Goal: Entertainment & Leisure: Consume media (video, audio)

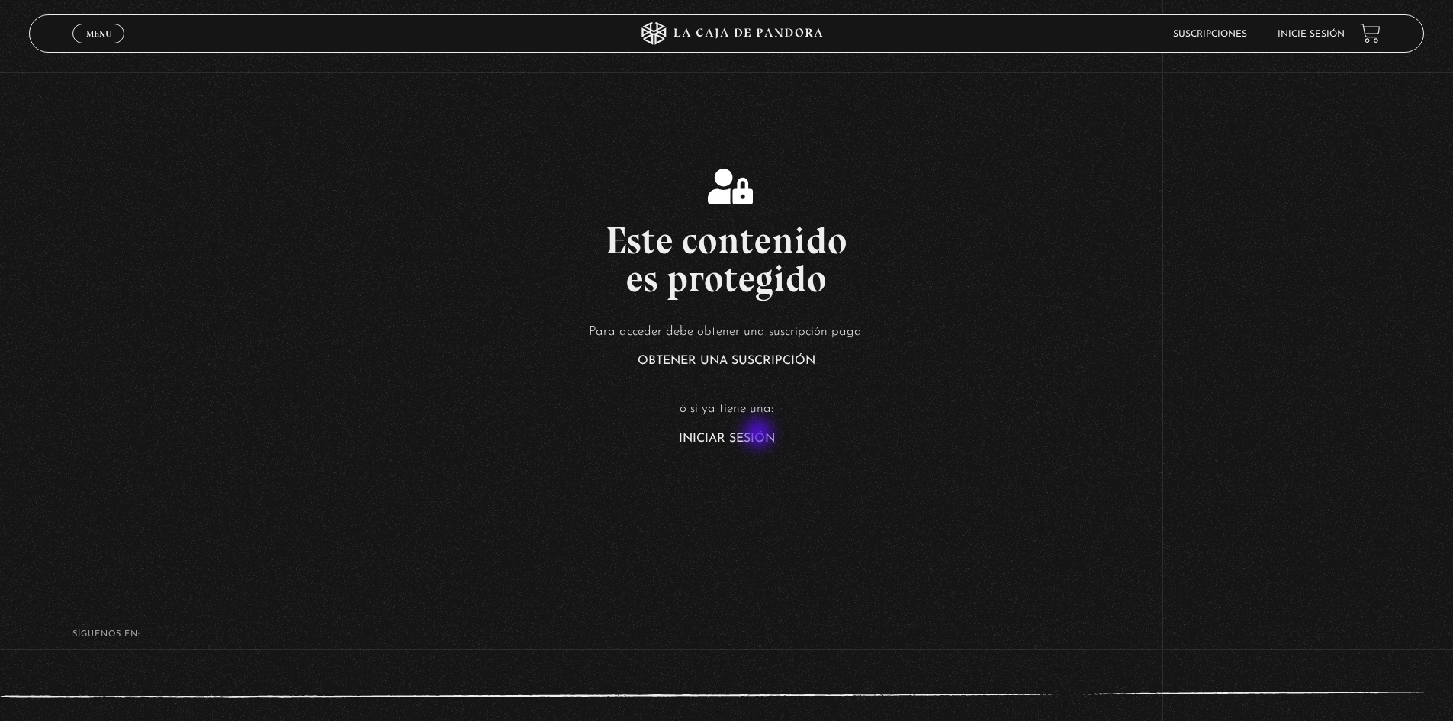
click at [760, 434] on link "Iniciar Sesión" at bounding box center [727, 438] width 96 height 12
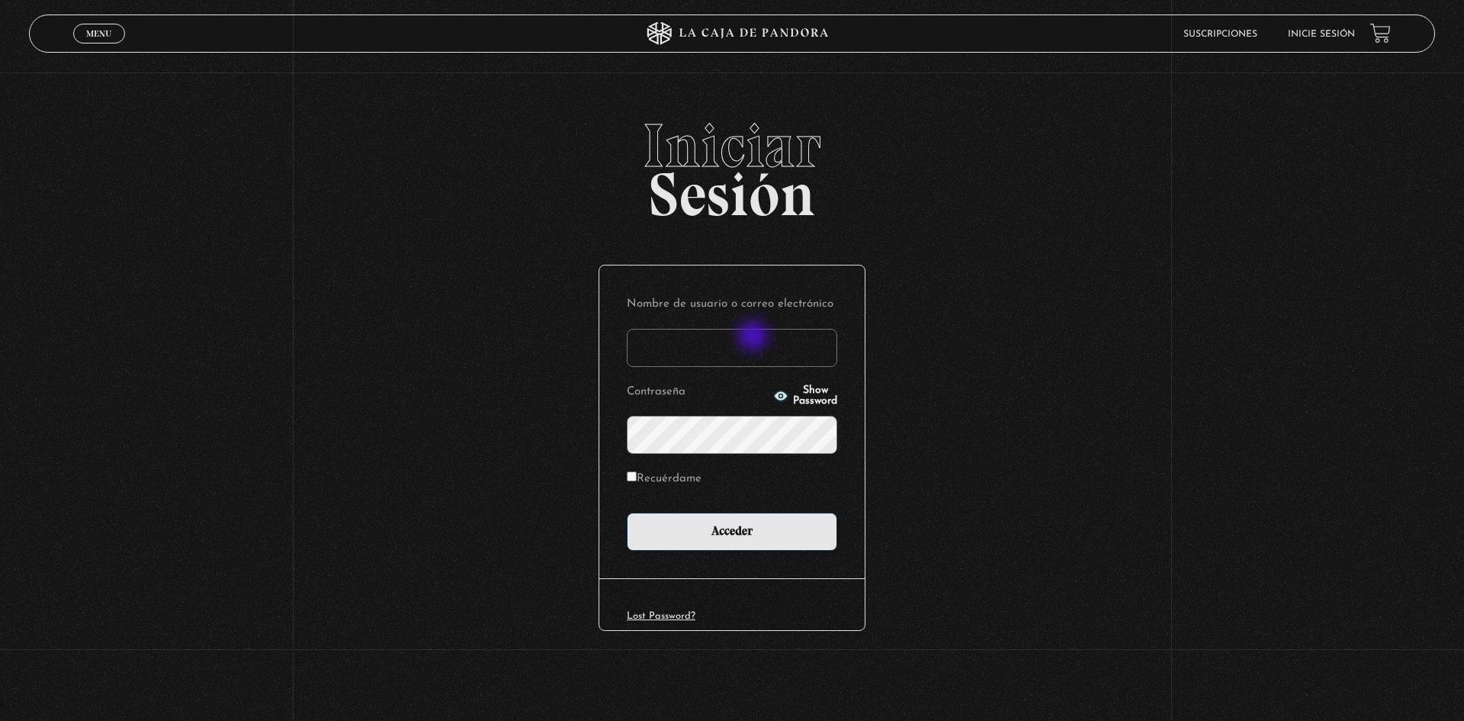
click at [754, 336] on input "Nombre de usuario o correo electrónico" at bounding box center [732, 348] width 210 height 38
type input "esconstruccion@gmail.com"
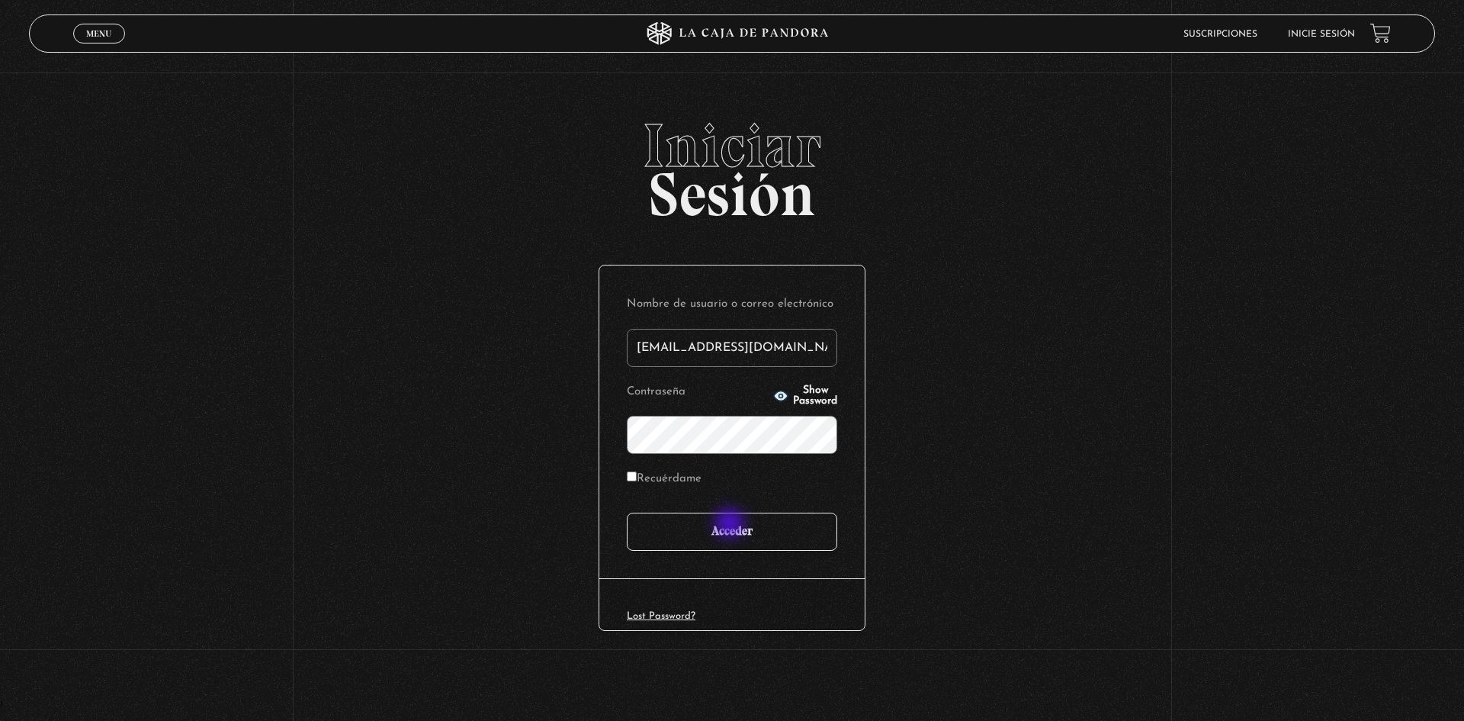
click at [731, 525] on input "Acceder" at bounding box center [732, 531] width 210 height 38
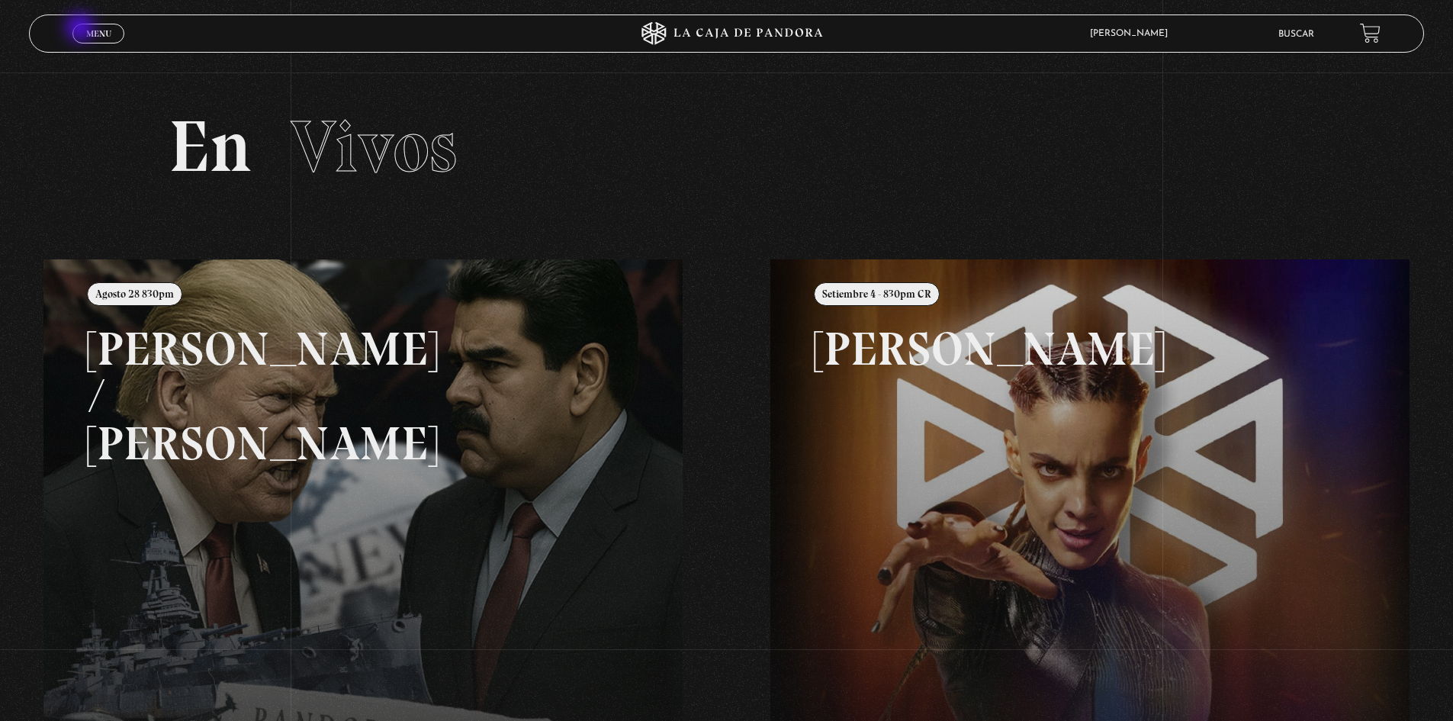
click at [82, 29] on link "Menu Cerrar" at bounding box center [98, 34] width 52 height 20
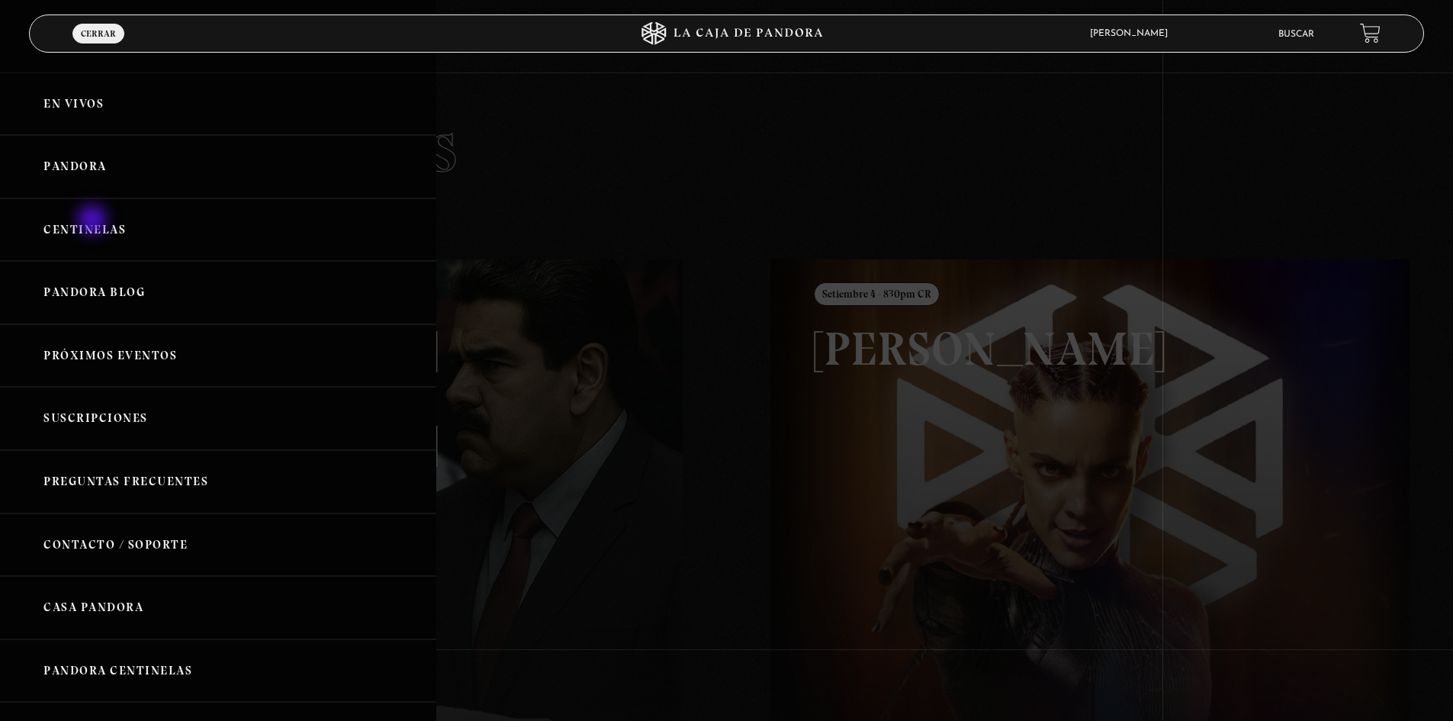
click at [94, 221] on link "Centinelas" at bounding box center [218, 229] width 436 height 63
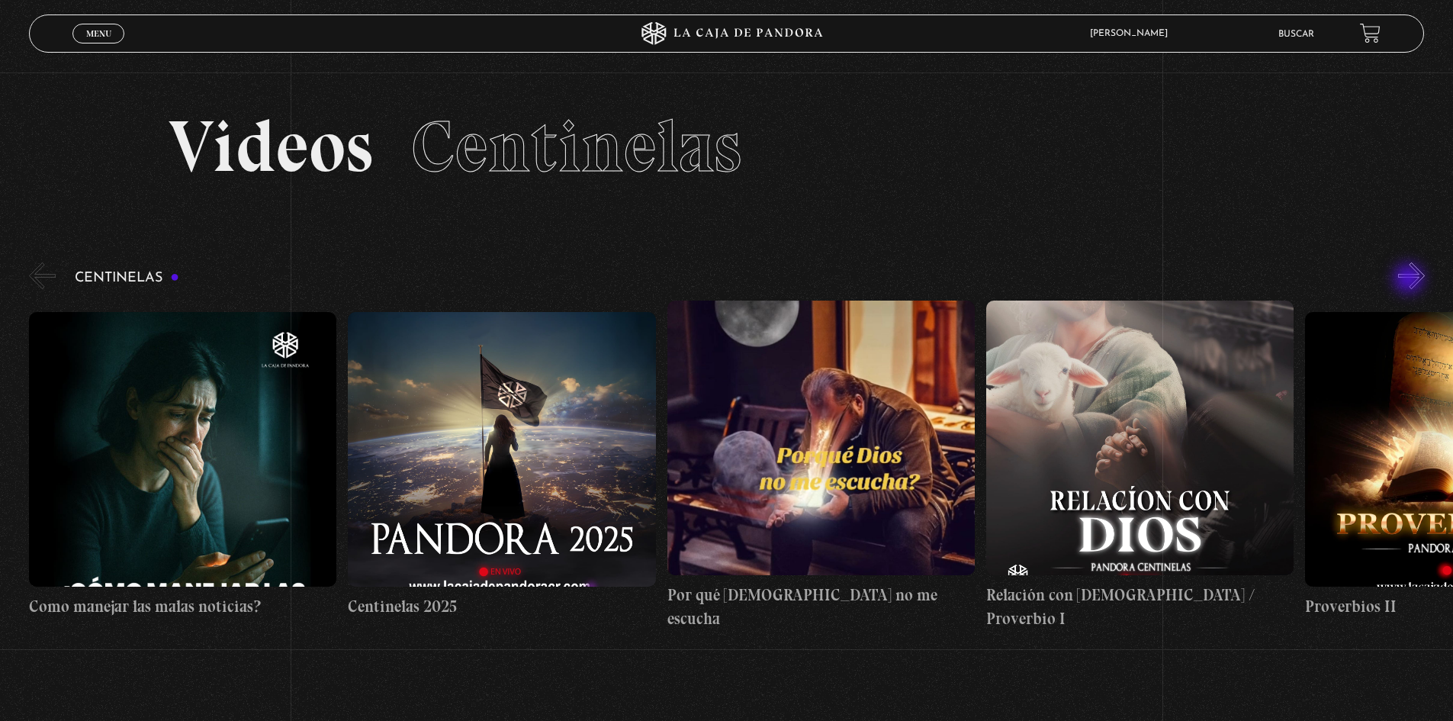
click at [1410, 280] on button "»" at bounding box center [1411, 275] width 27 height 27
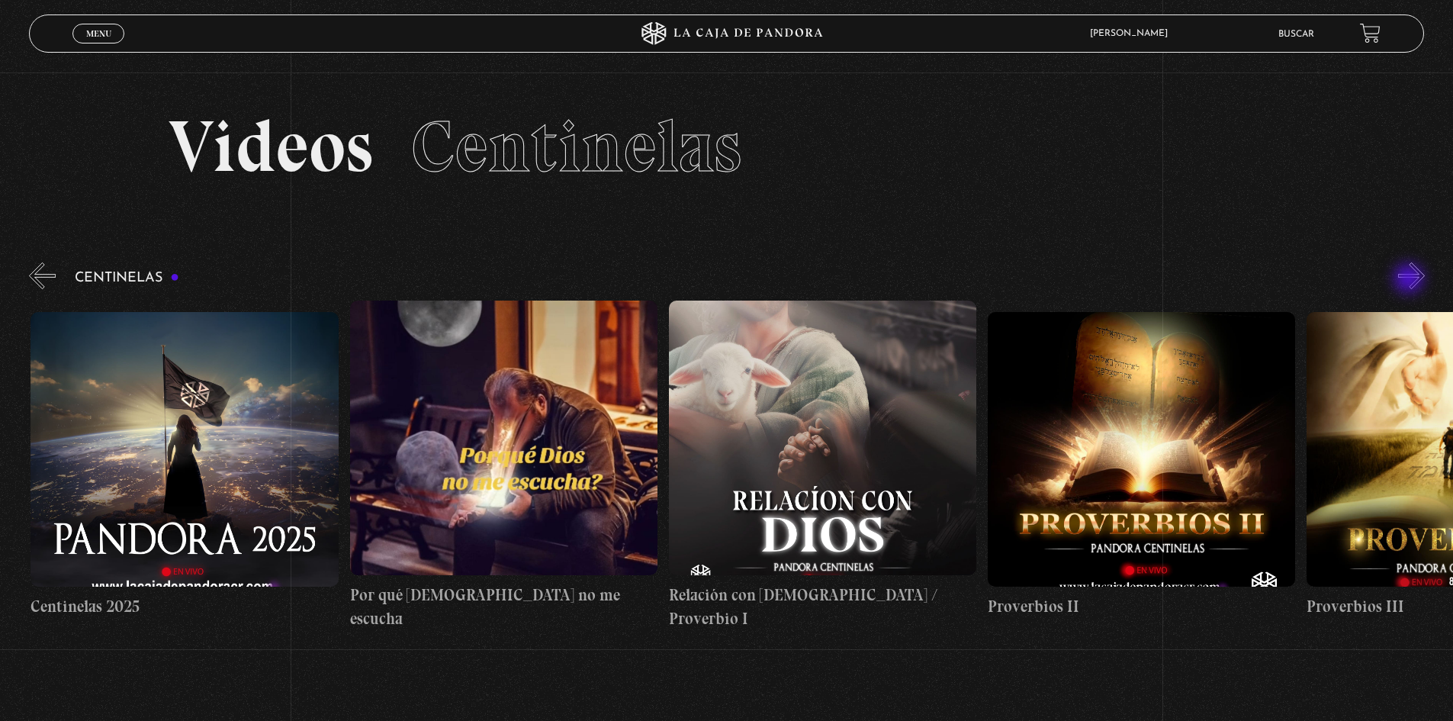
click at [1410, 280] on button "»" at bounding box center [1411, 275] width 27 height 27
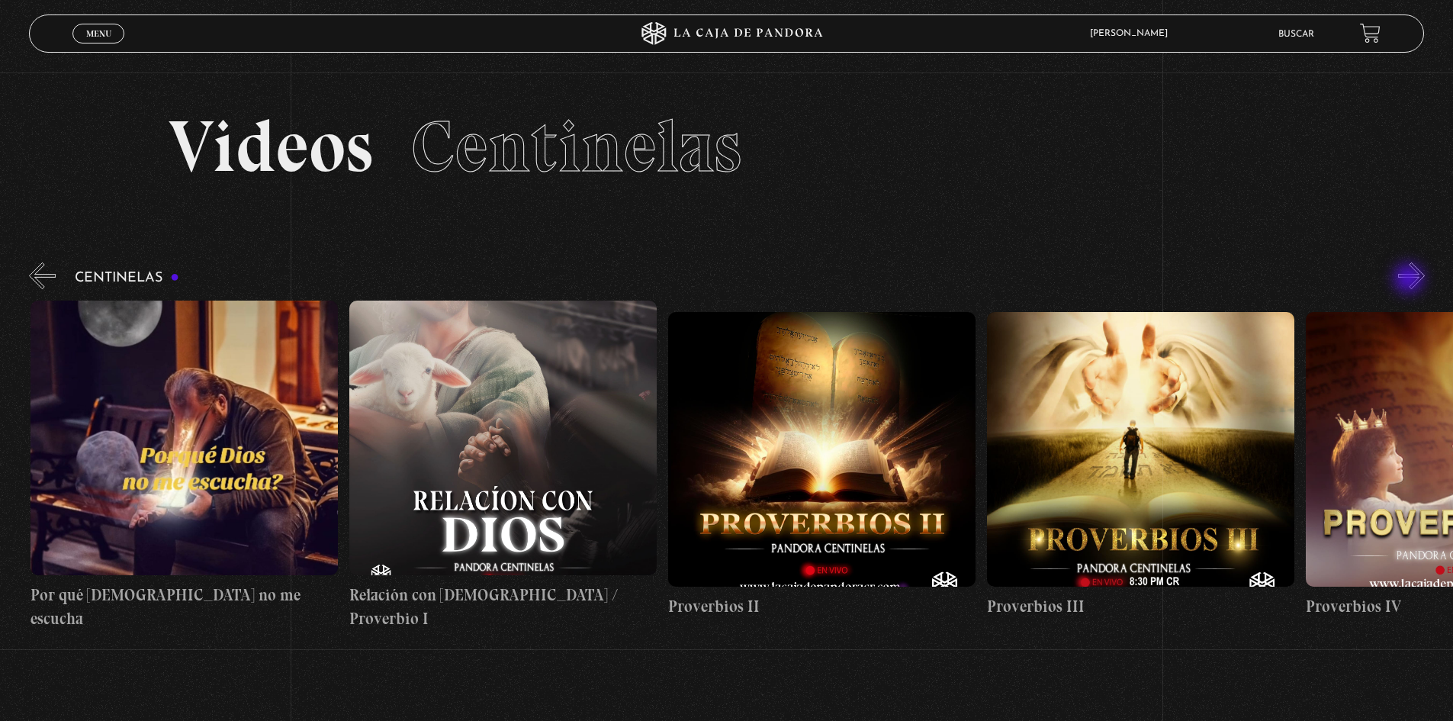
click at [1410, 280] on button "»" at bounding box center [1411, 275] width 27 height 27
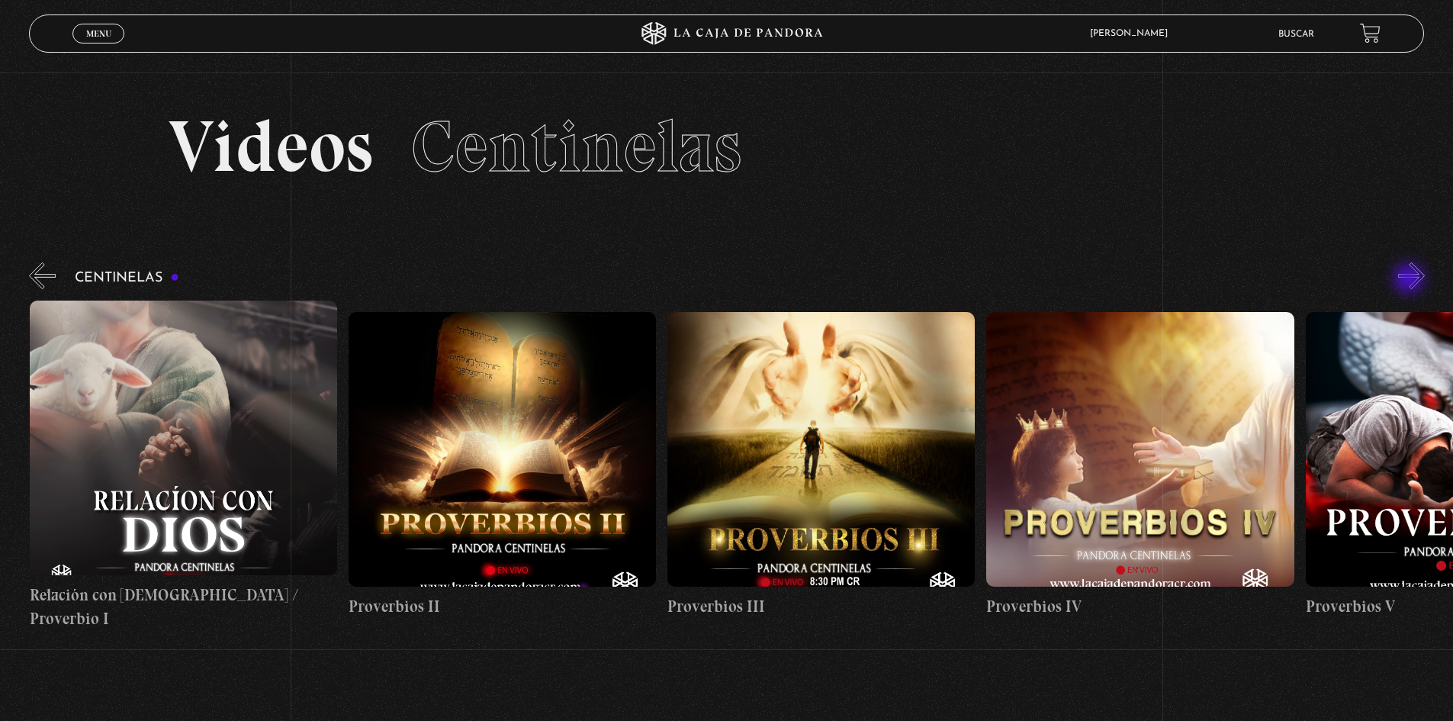
click at [1410, 280] on button "»" at bounding box center [1411, 275] width 27 height 27
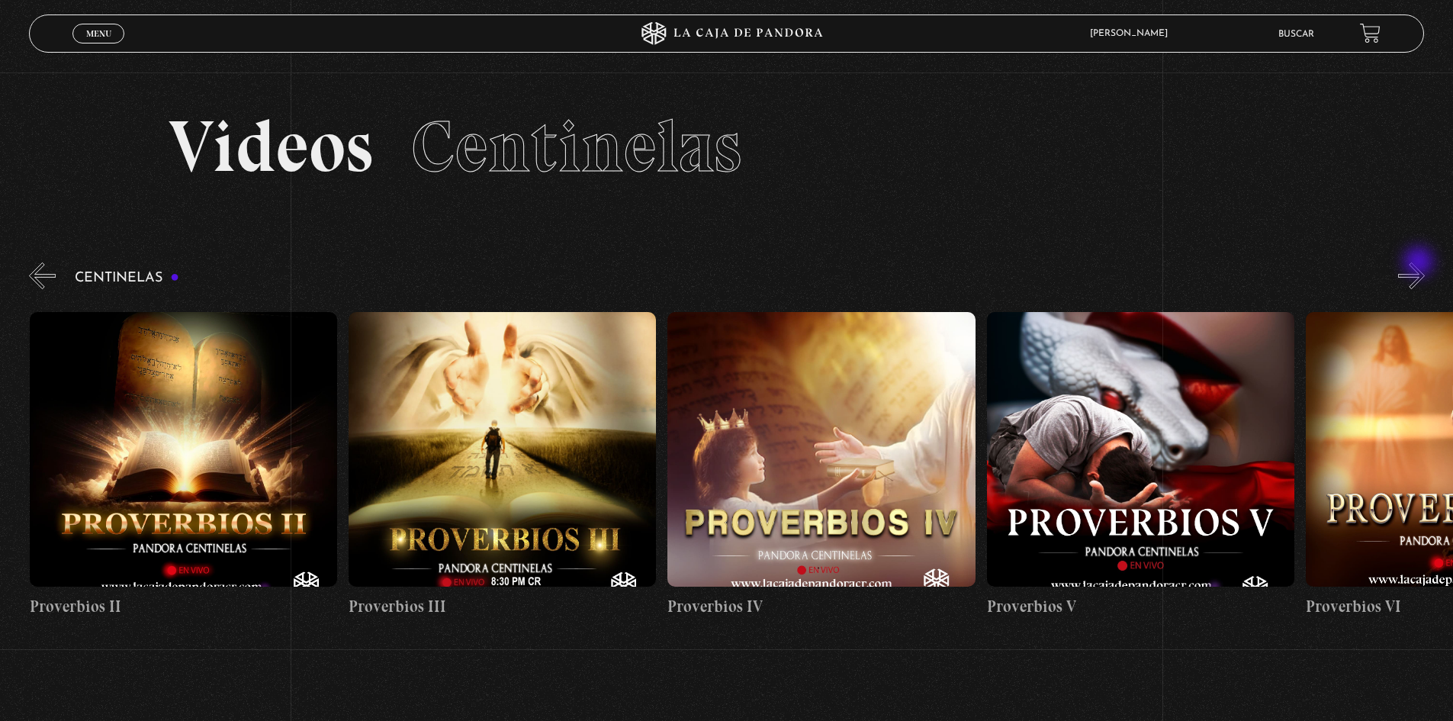
scroll to position [0, 1276]
click at [1425, 272] on button "»" at bounding box center [1411, 275] width 27 height 27
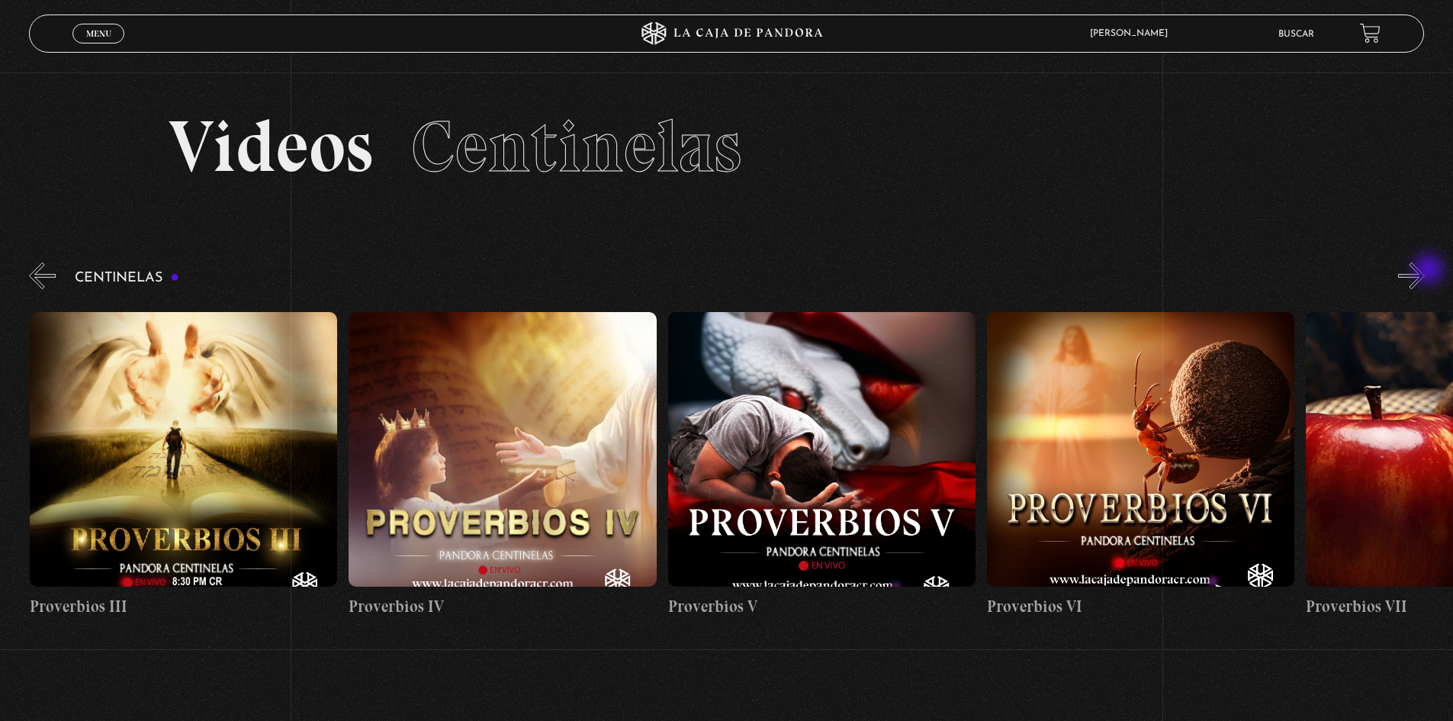
click at [1425, 271] on button "»" at bounding box center [1411, 275] width 27 height 27
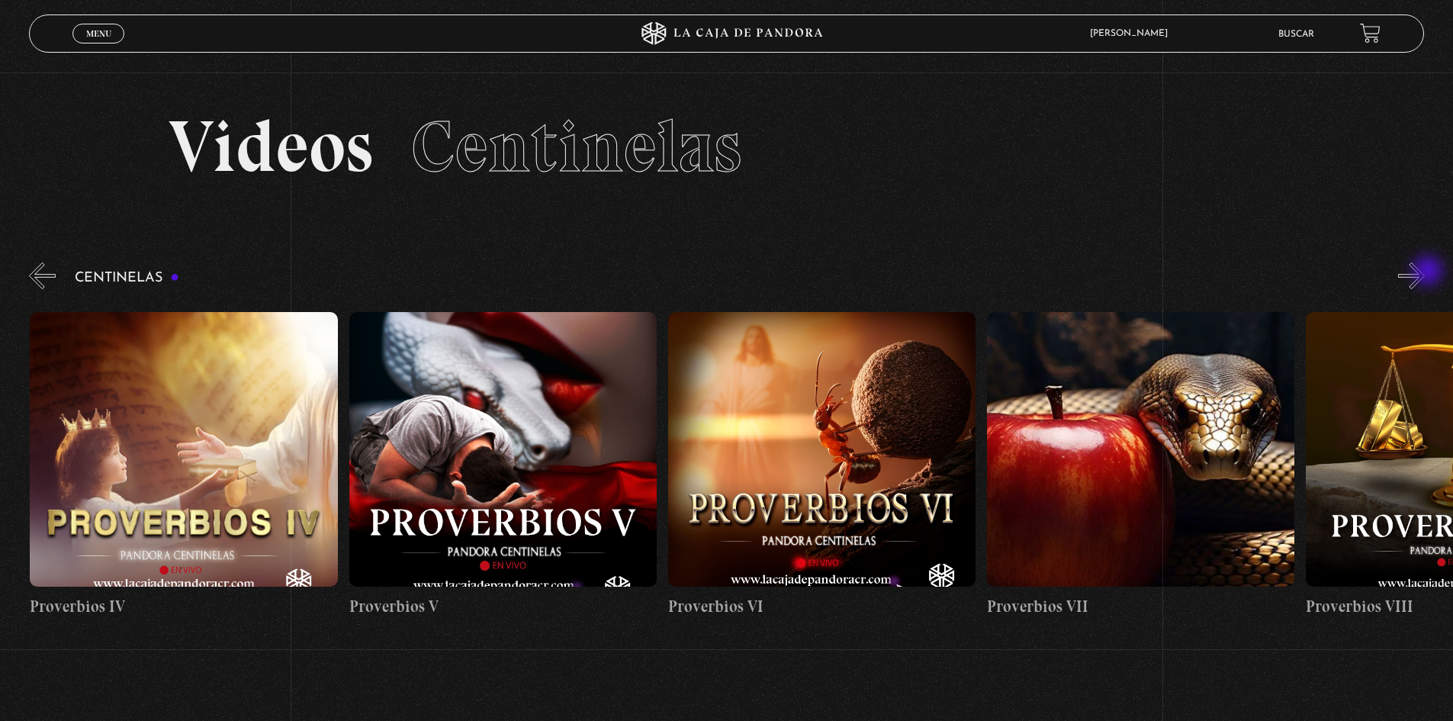
scroll to position [0, 1913]
click at [1425, 271] on button "»" at bounding box center [1411, 275] width 27 height 27
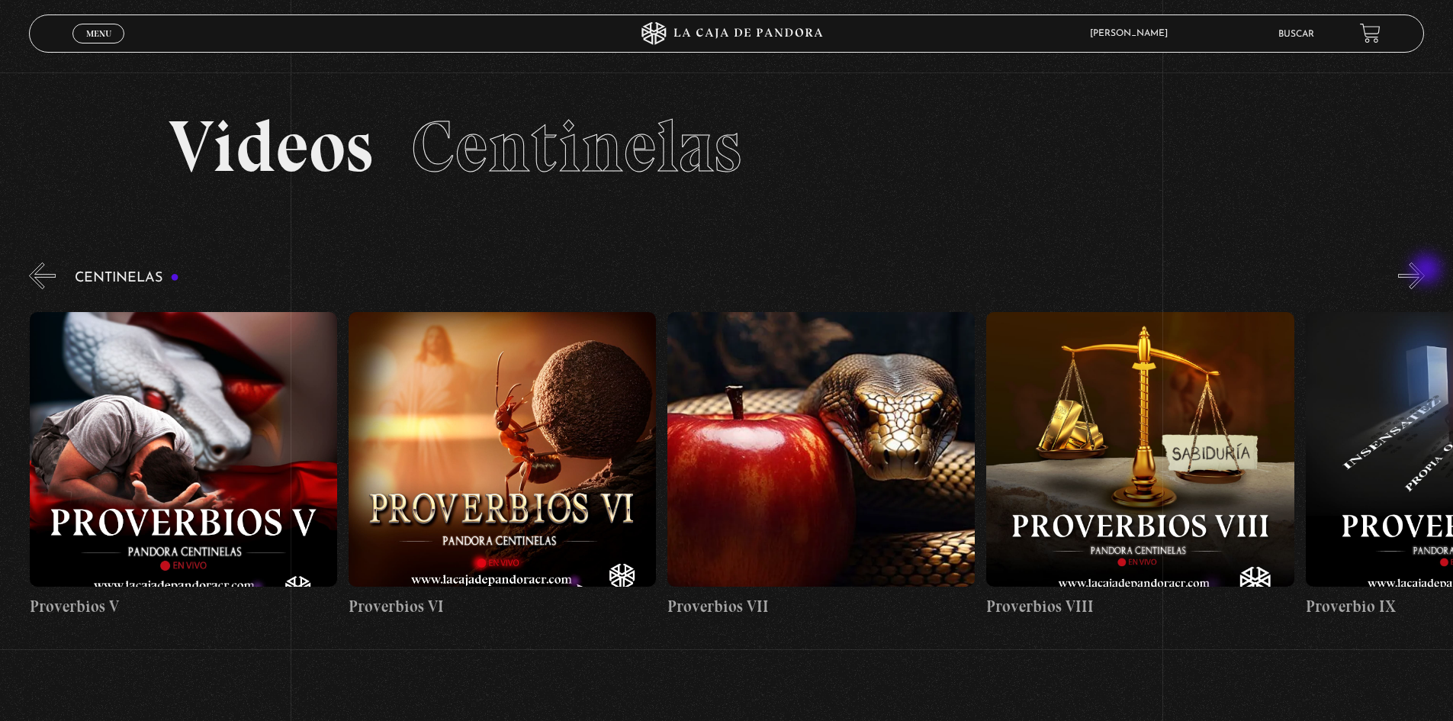
click at [1425, 271] on button "»" at bounding box center [1411, 275] width 27 height 27
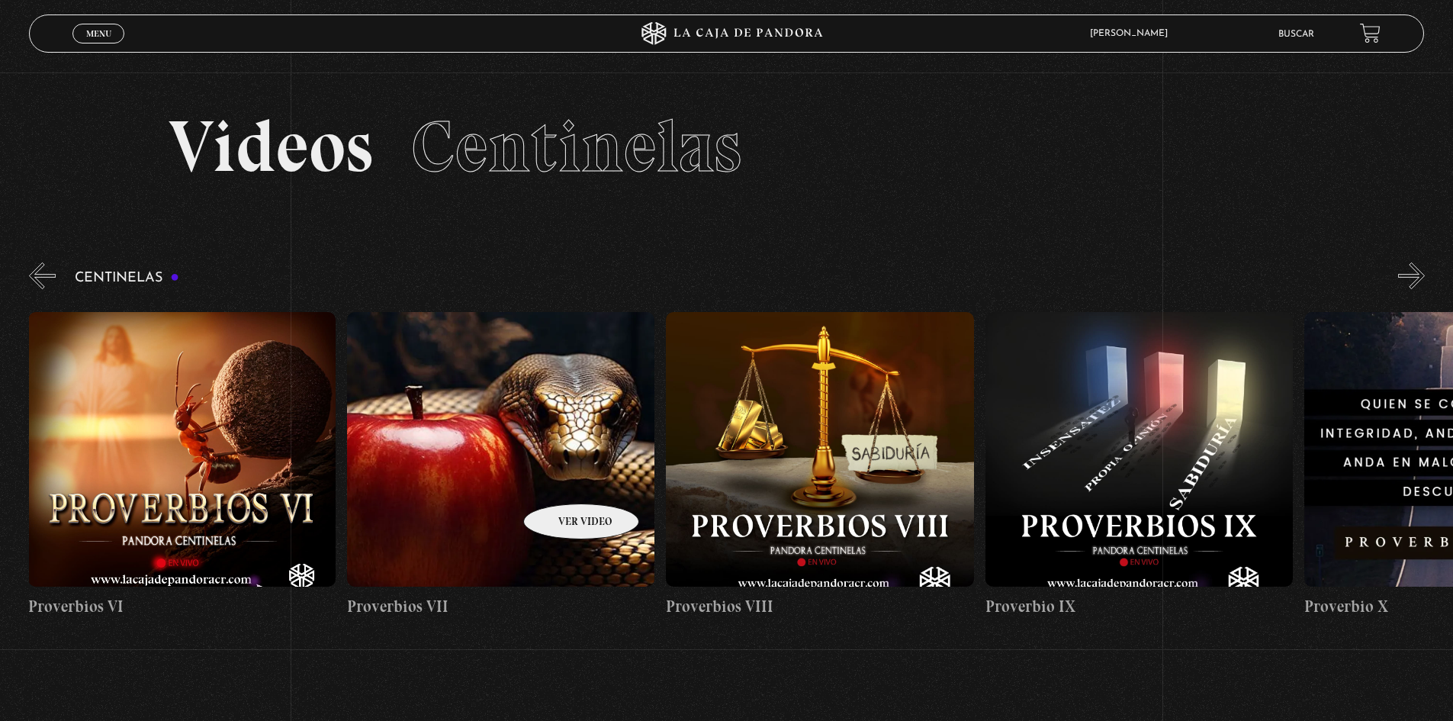
drag, startPoint x: 1107, startPoint y: 504, endPoint x: -49, endPoint y: 434, distance: 1158.3
click at [0, 434] on html "ingresar al sitio Ver Video Más Información Solicitar Por favor coloque su disp…" at bounding box center [726, 499] width 1453 height 998
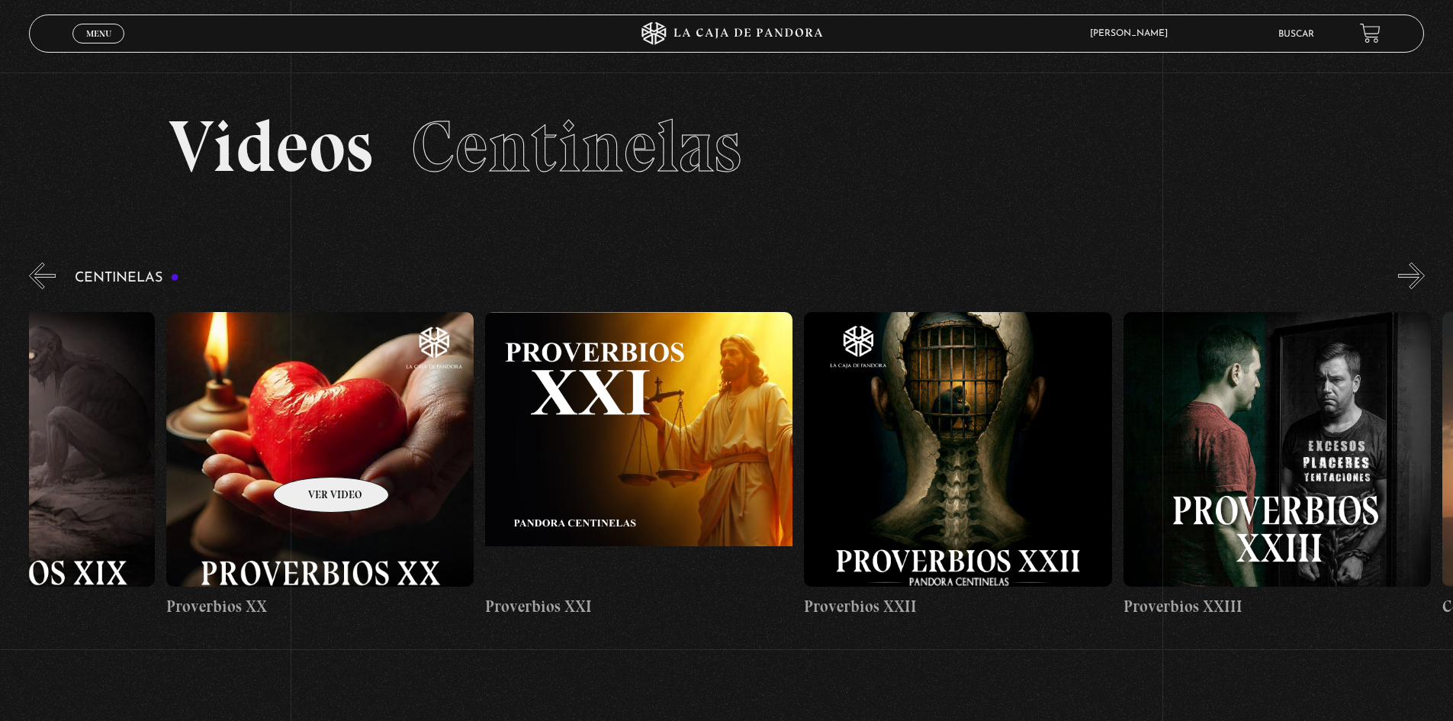
drag, startPoint x: 954, startPoint y: 405, endPoint x: 182, endPoint y: 452, distance: 774.0
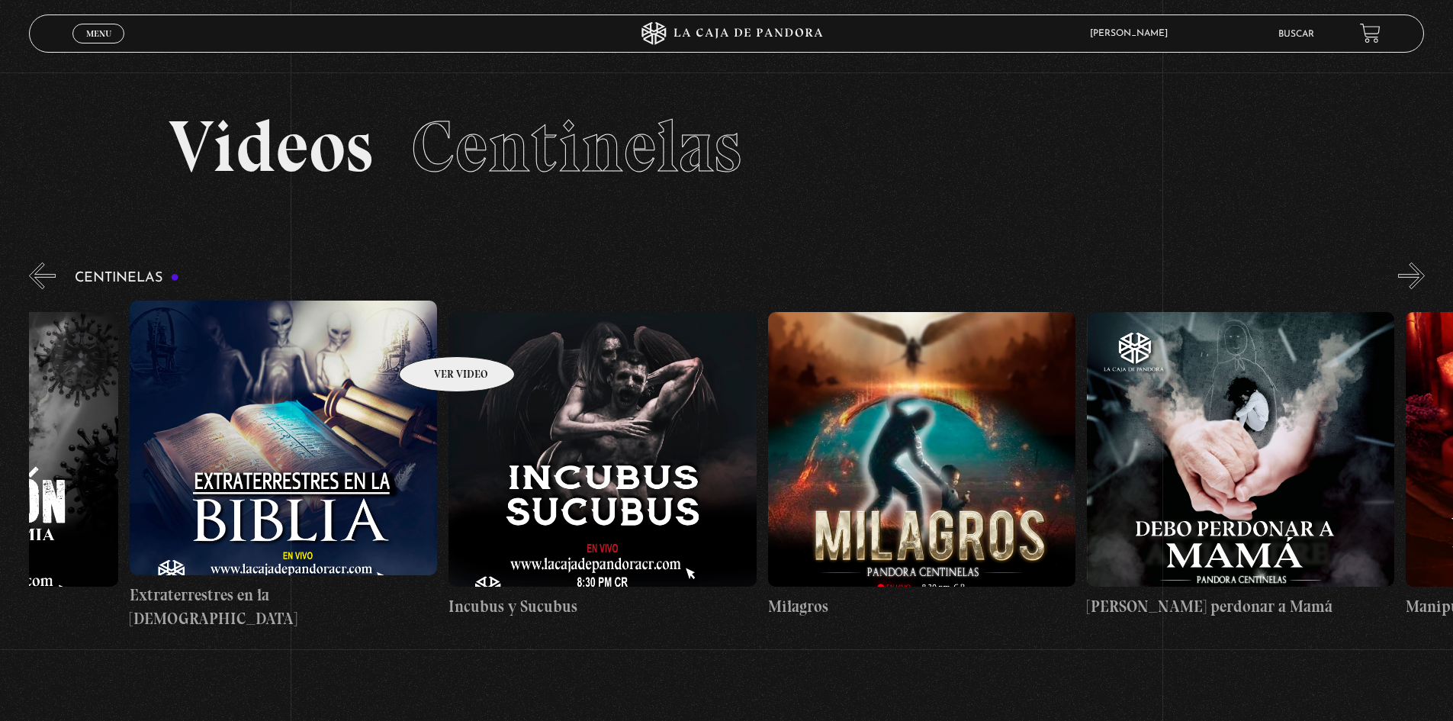
drag, startPoint x: 1055, startPoint y: 345, endPoint x: 396, endPoint y: 330, distance: 659.9
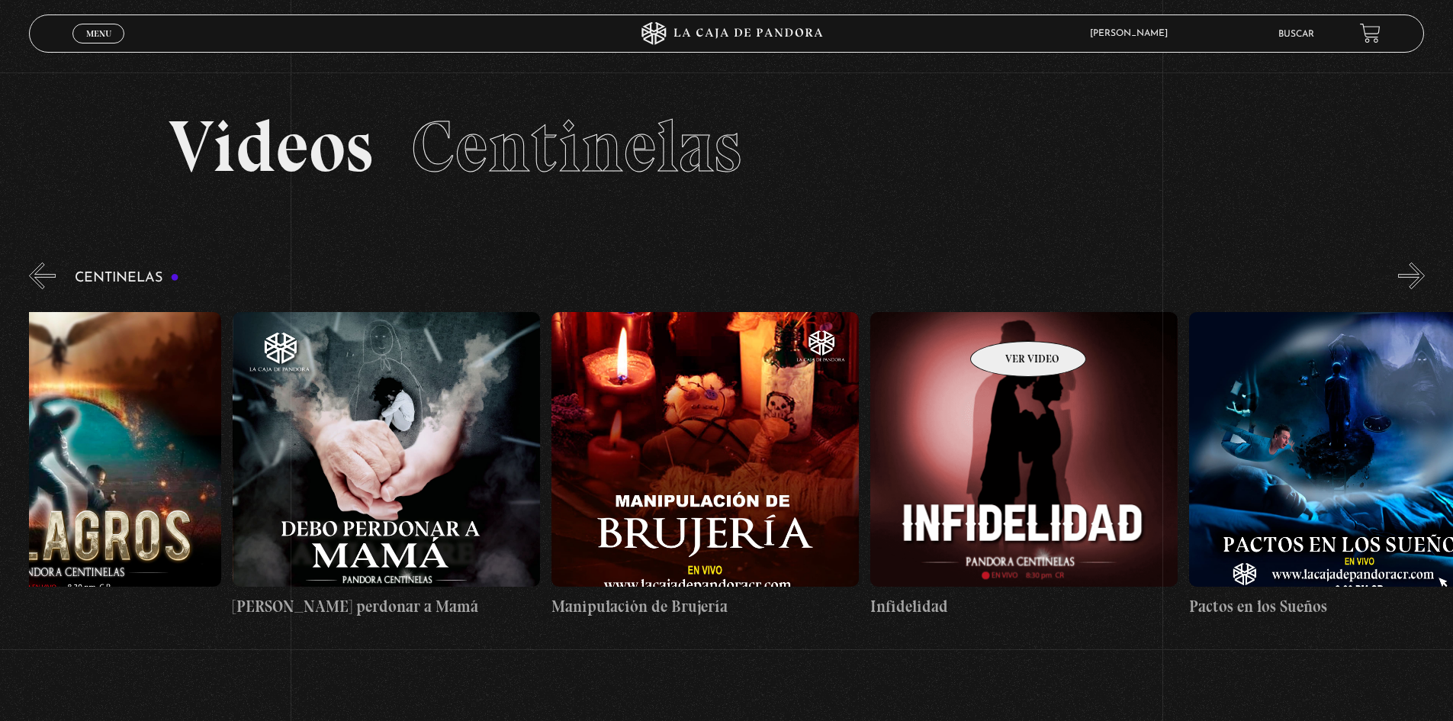
drag, startPoint x: 1052, startPoint y: 325, endPoint x: 944, endPoint y: 297, distance: 111.0
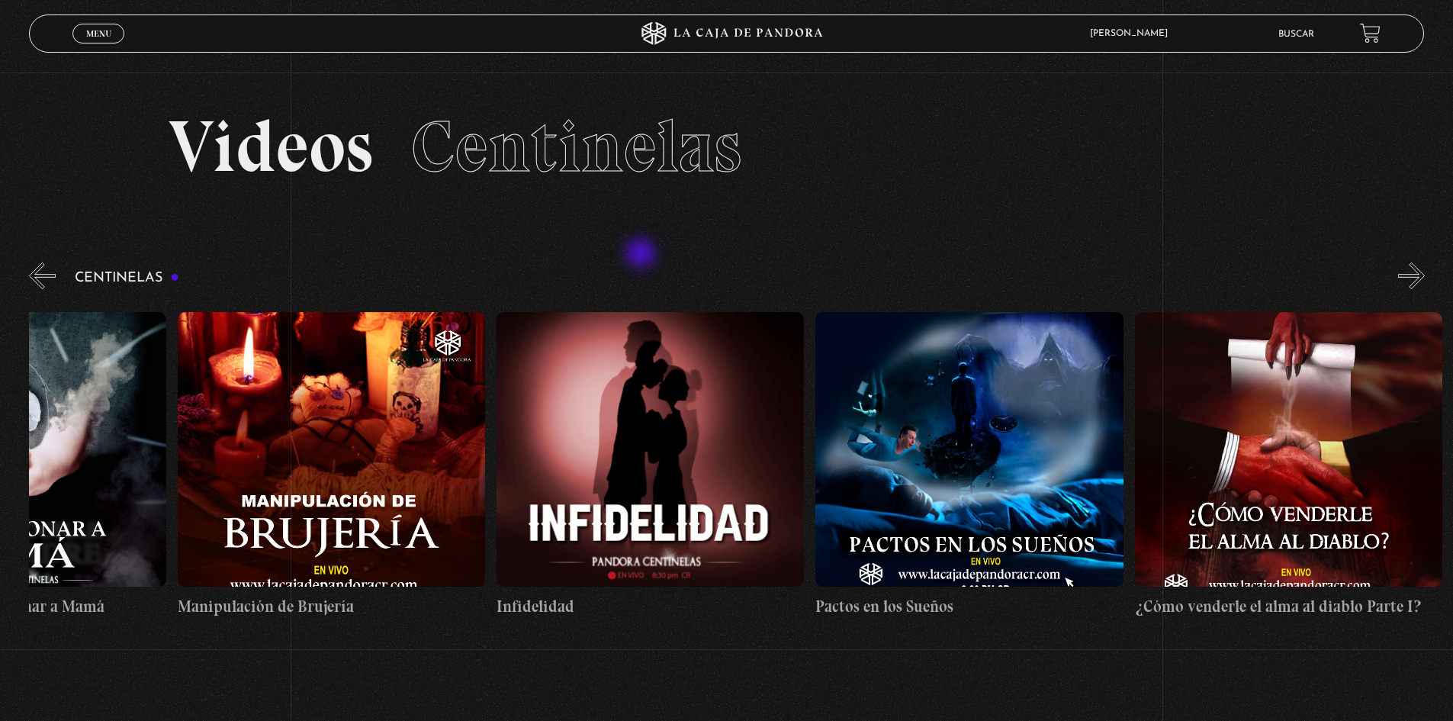
drag, startPoint x: 983, startPoint y: 295, endPoint x: 811, endPoint y: 265, distance: 174.9
click at [613, 252] on div "Menu Cerrar Esteban Salazar Gomez En vivos Pandora Centinelas Mi cuenta Salir B…" at bounding box center [726, 534] width 1453 height 925
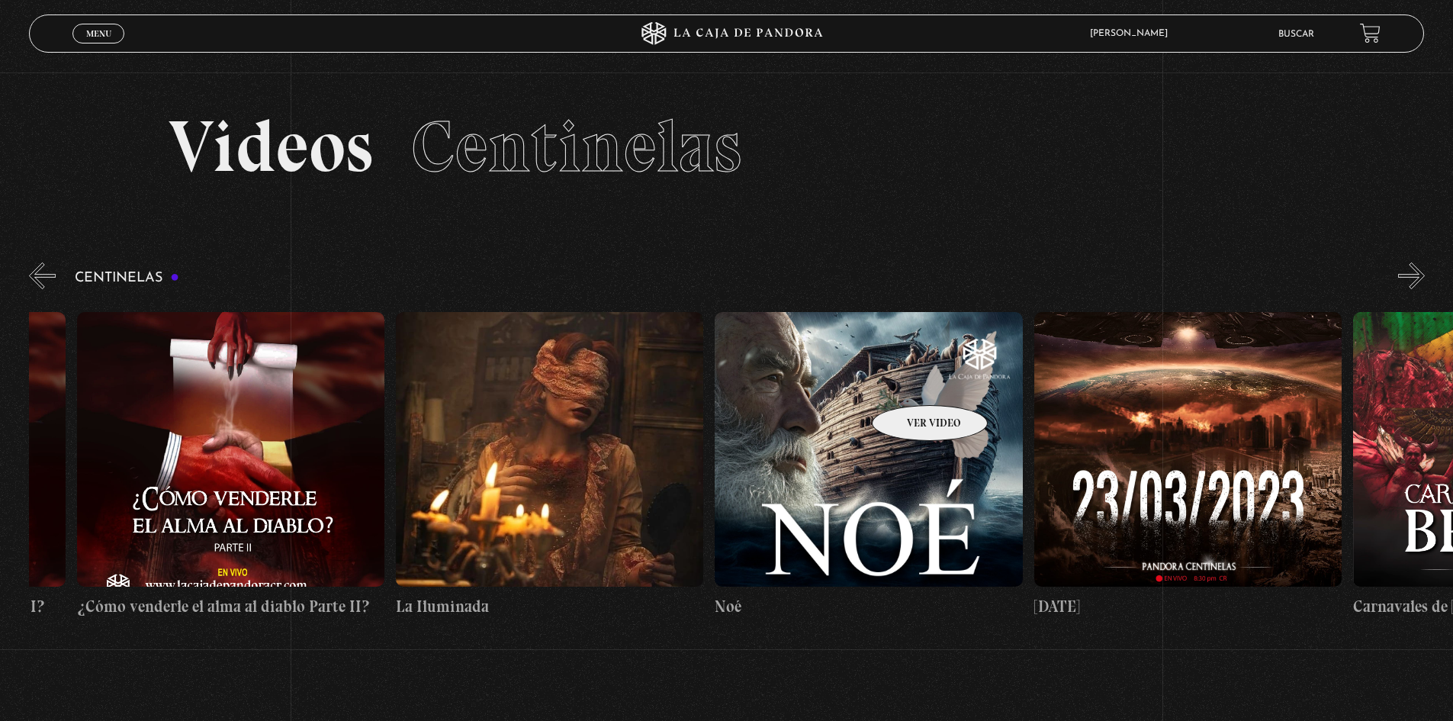
scroll to position [0, 13580]
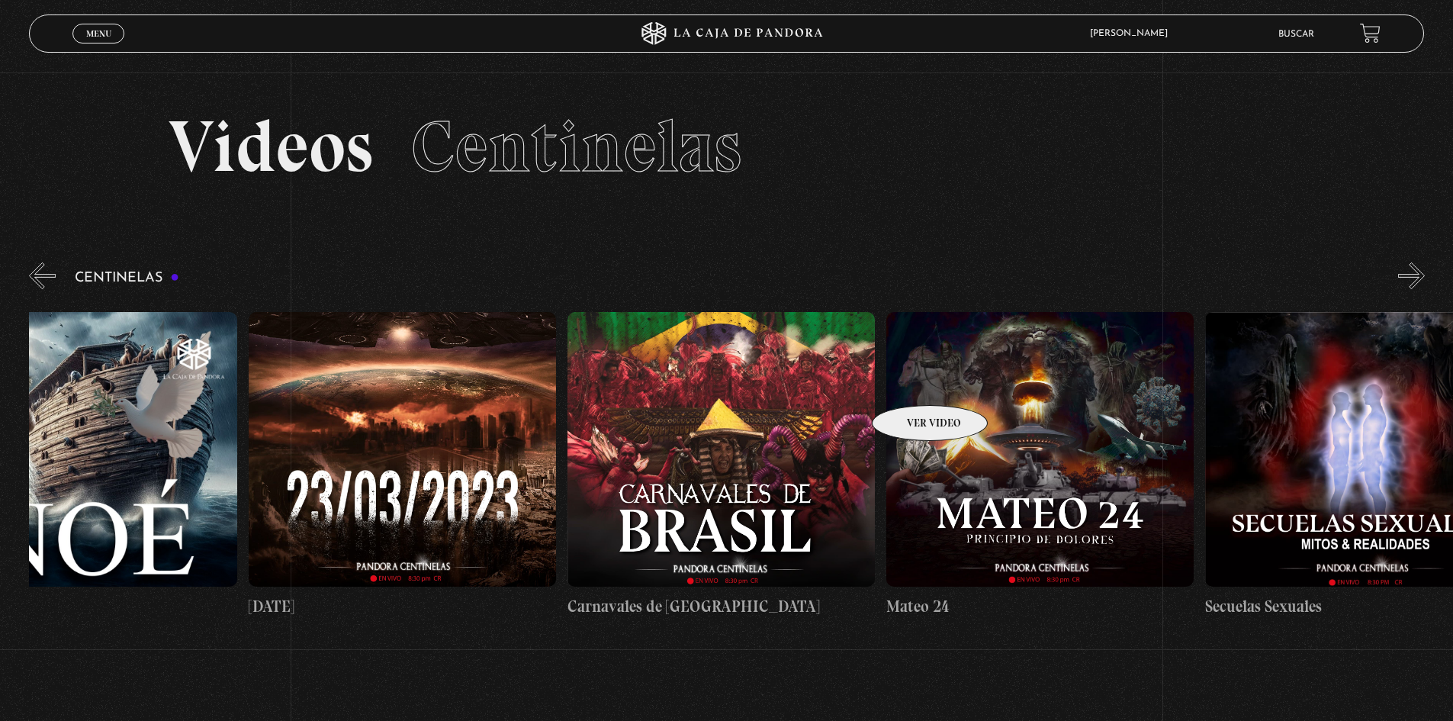
drag, startPoint x: 1209, startPoint y: 416, endPoint x: 760, endPoint y: 384, distance: 450.4
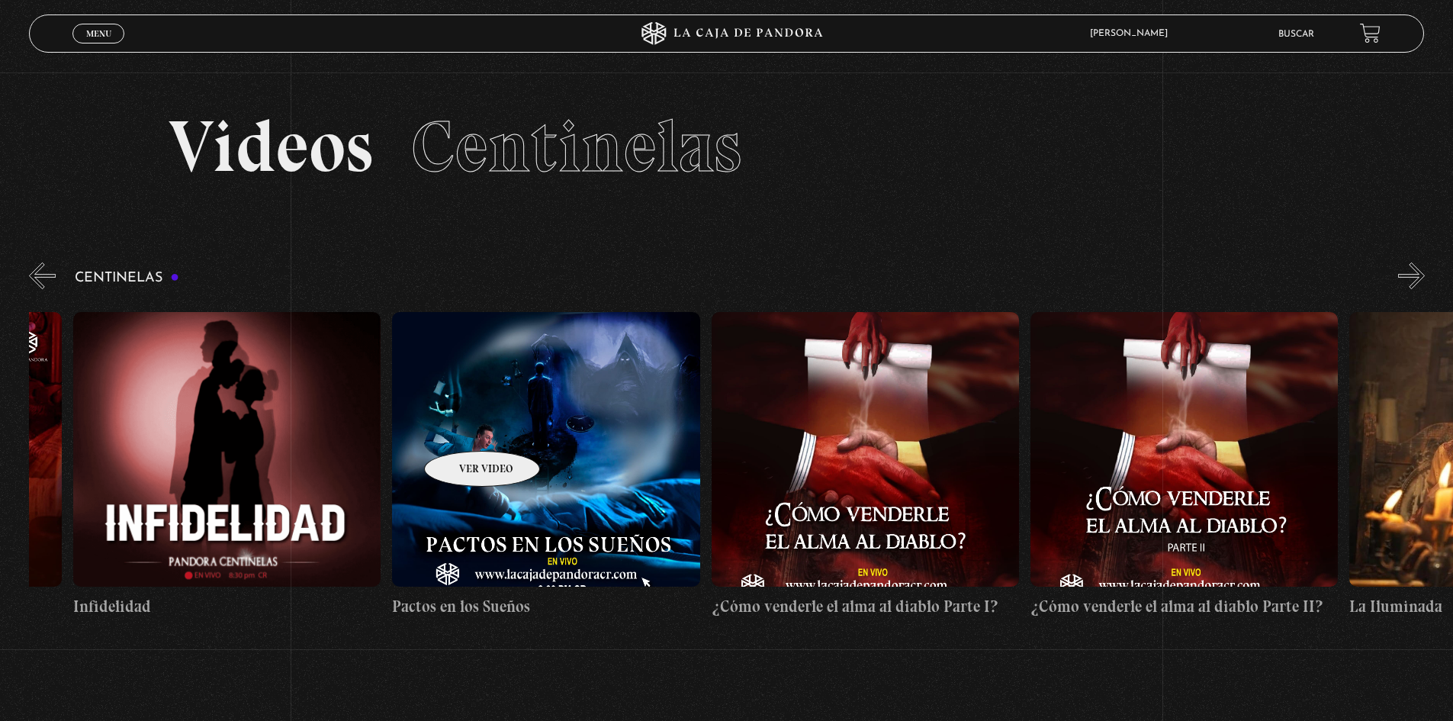
scroll to position [0, 10091]
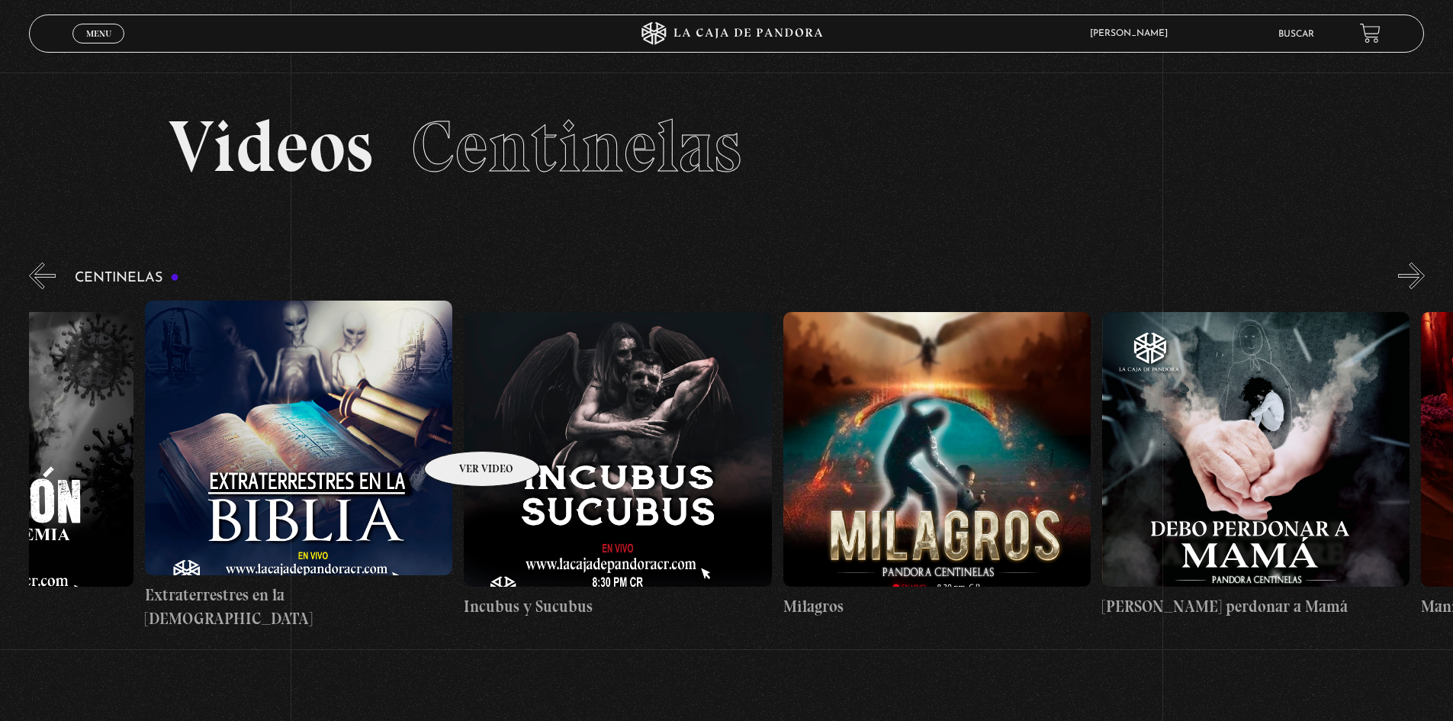
drag, startPoint x: 495, startPoint y: 429, endPoint x: 1072, endPoint y: 461, distance: 577.4
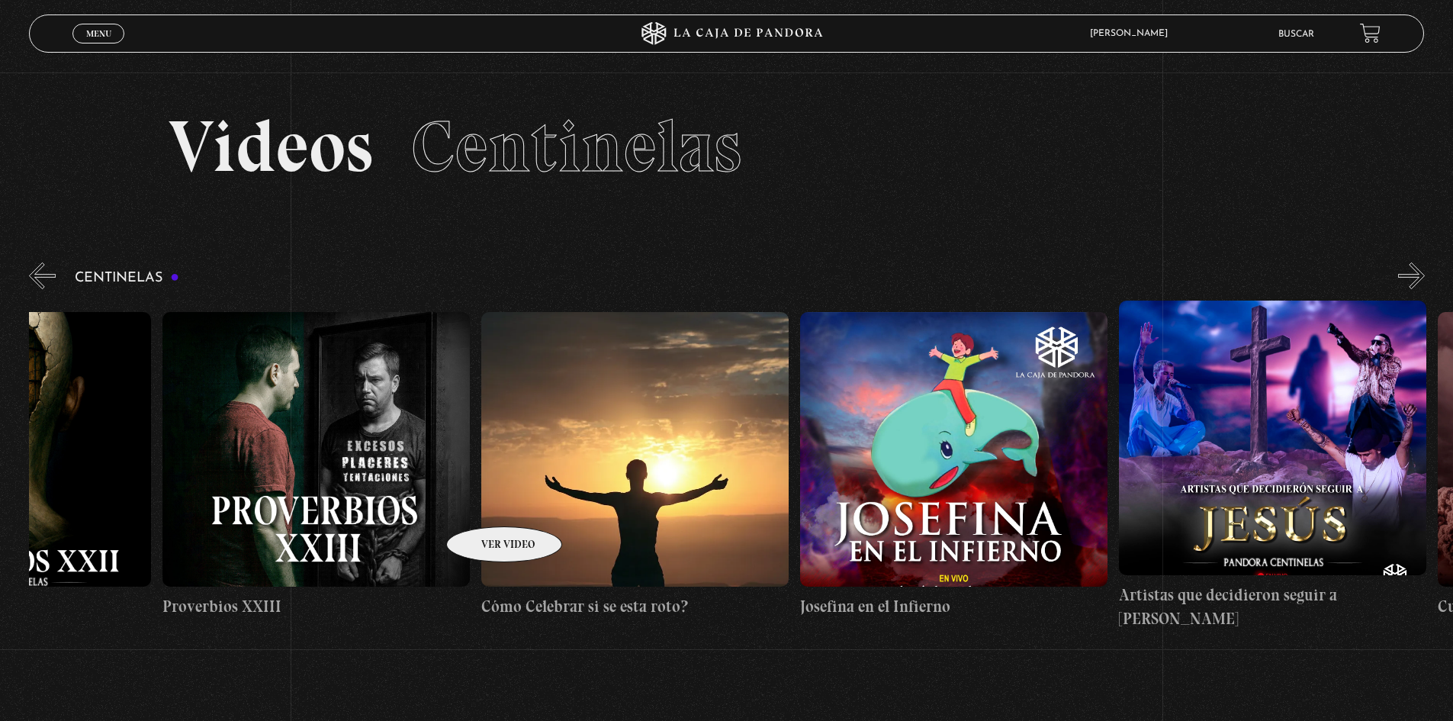
scroll to position [0, 7707]
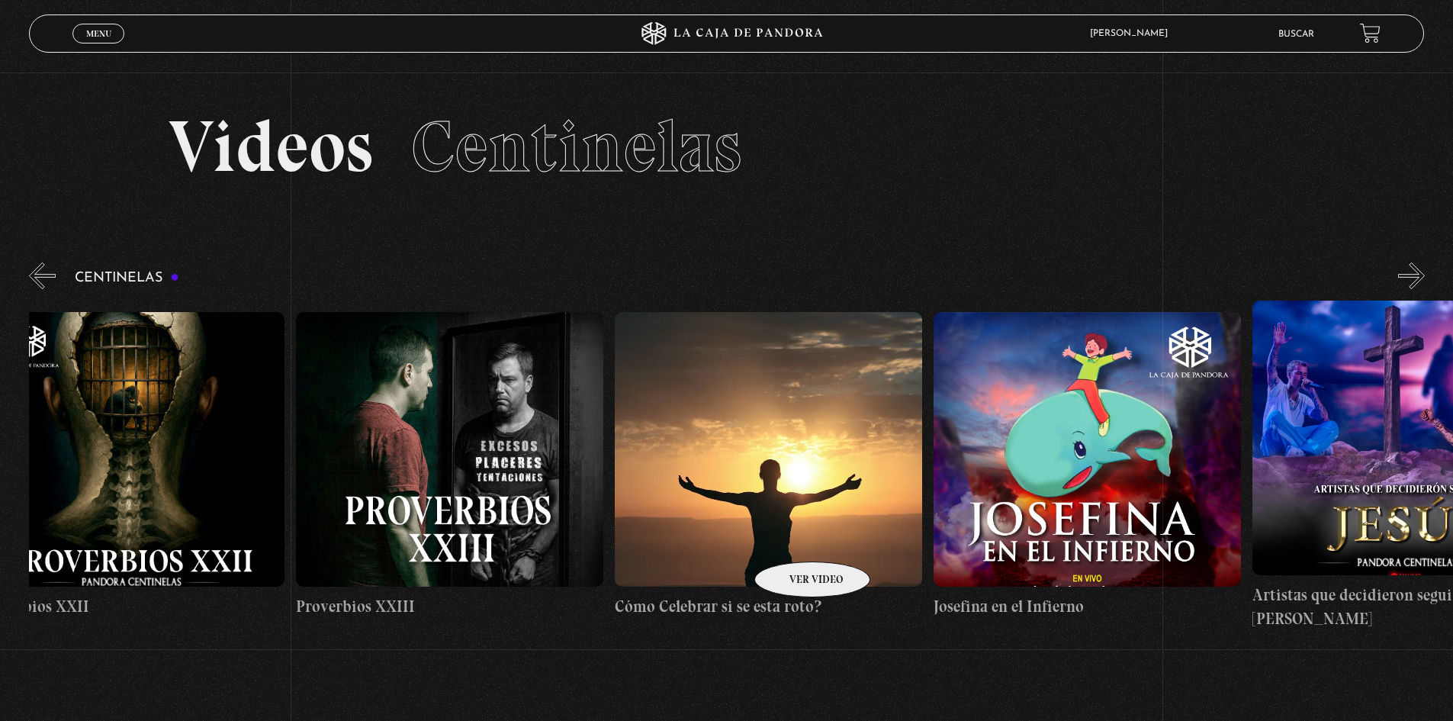
drag, startPoint x: 514, startPoint y: 506, endPoint x: 792, endPoint y: 538, distance: 280.2
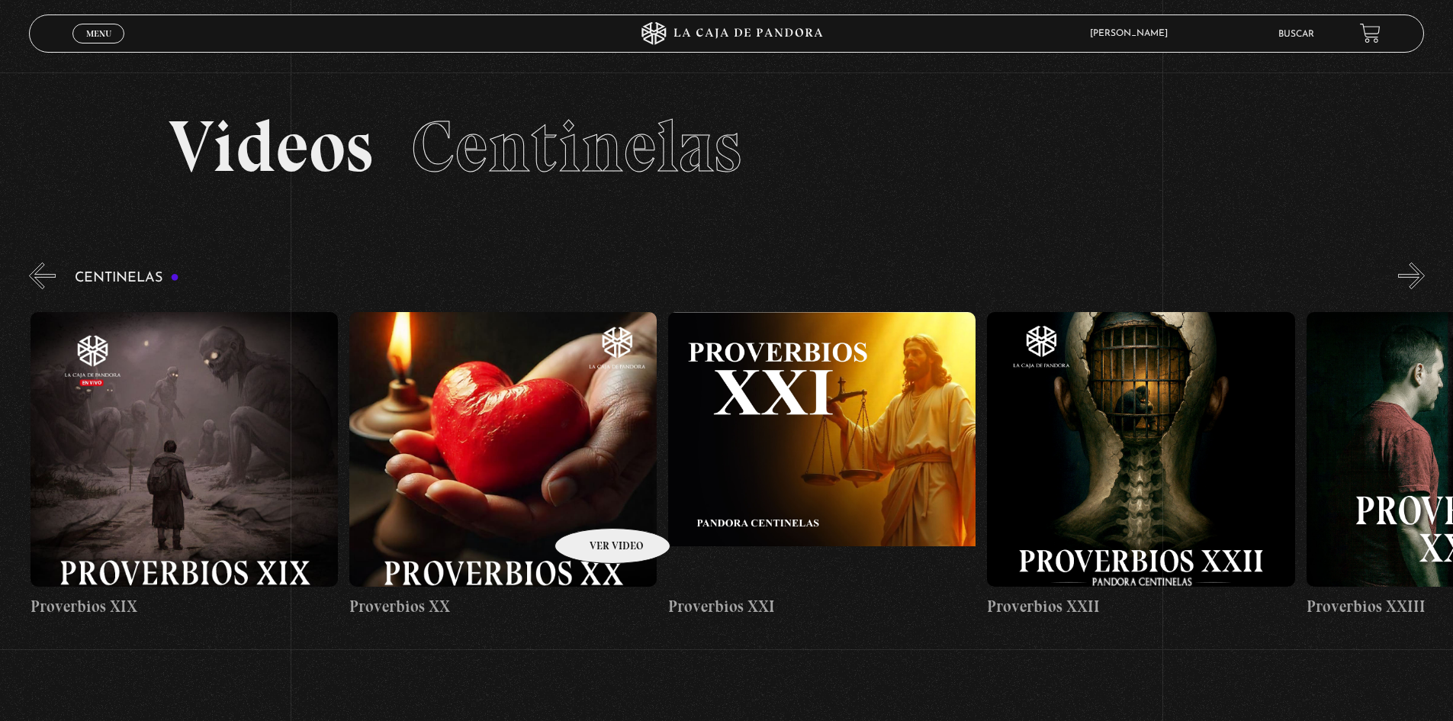
scroll to position [0, 6605]
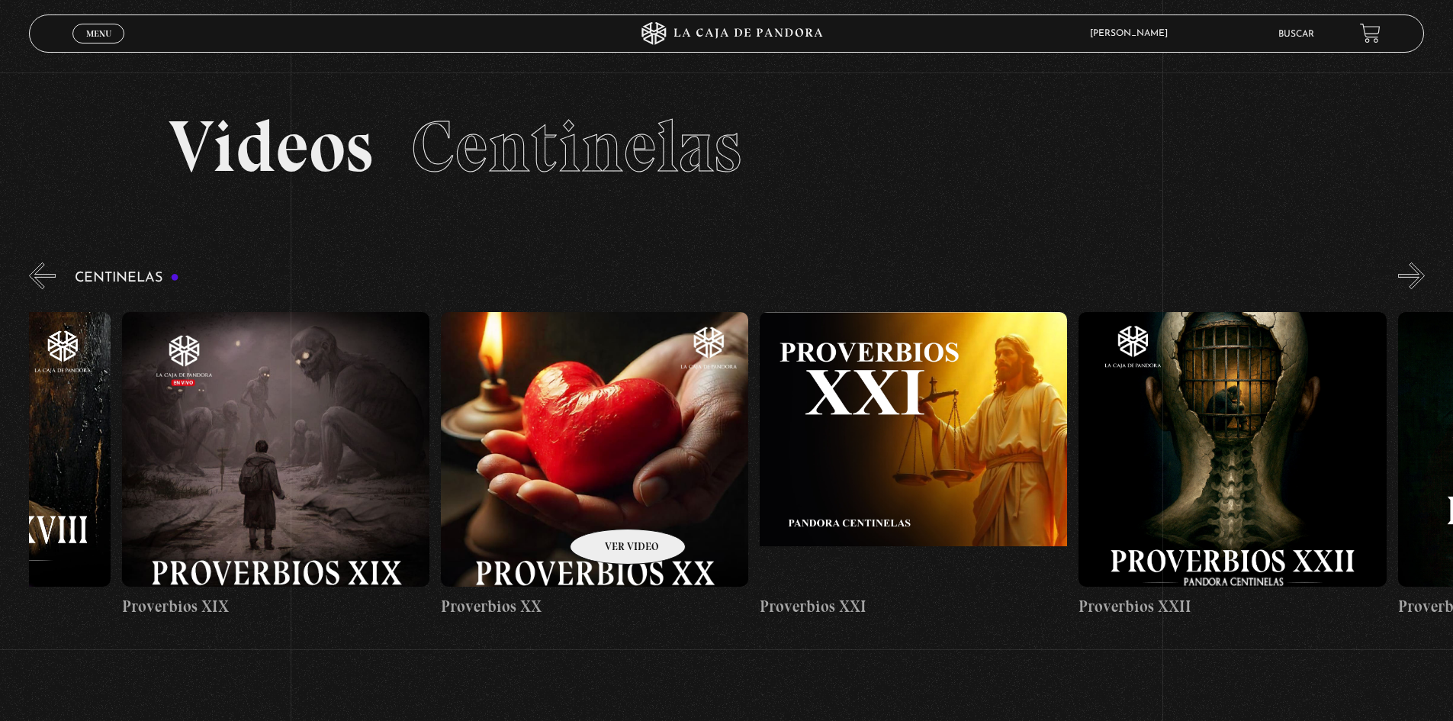
drag, startPoint x: 387, startPoint y: 499, endPoint x: 608, endPoint y: 506, distance: 220.5
click at [574, 425] on figure at bounding box center [594, 449] width 307 height 275
click at [512, 543] on figure at bounding box center [594, 449] width 307 height 275
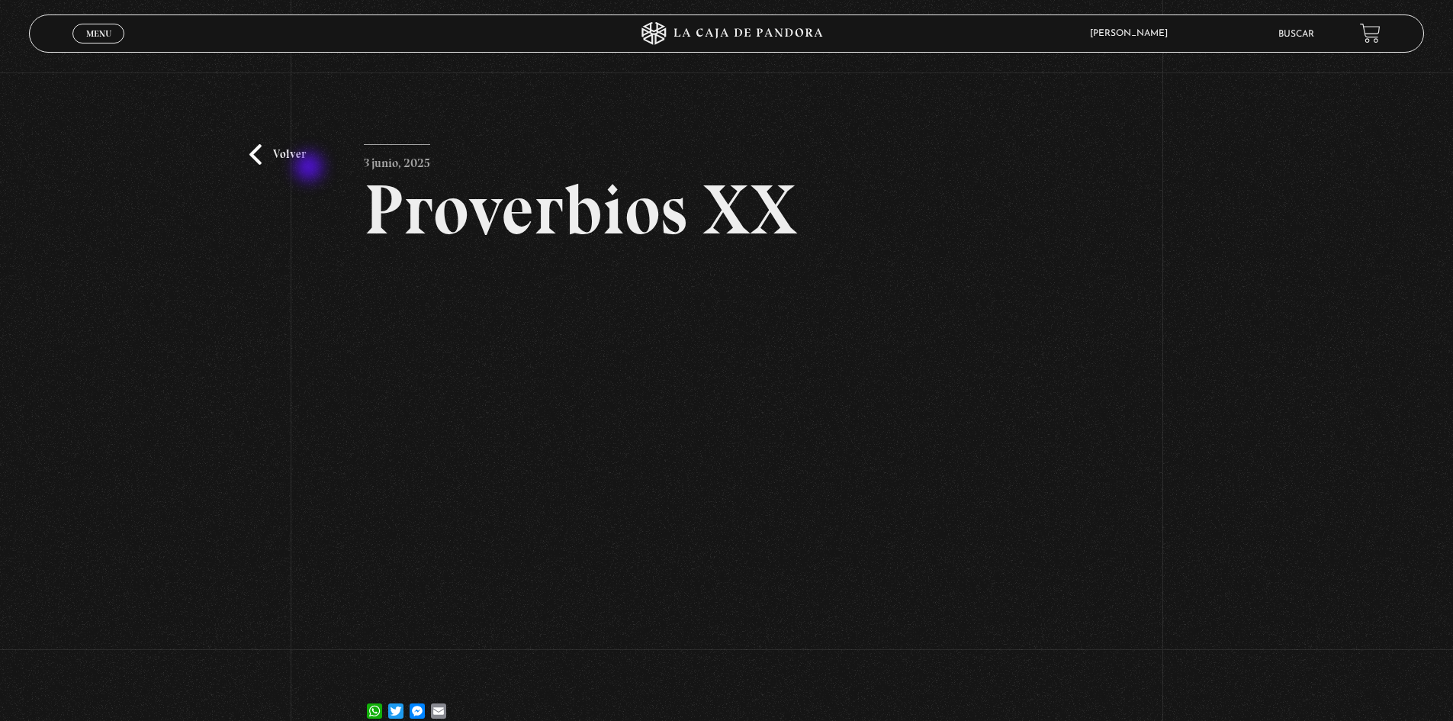
click at [307, 167] on div "Volver [DATE] Proverbios XX WhatsApp Twitter Messenger Email" at bounding box center [726, 408] width 1453 height 673
click at [298, 153] on link "Volver" at bounding box center [277, 154] width 56 height 21
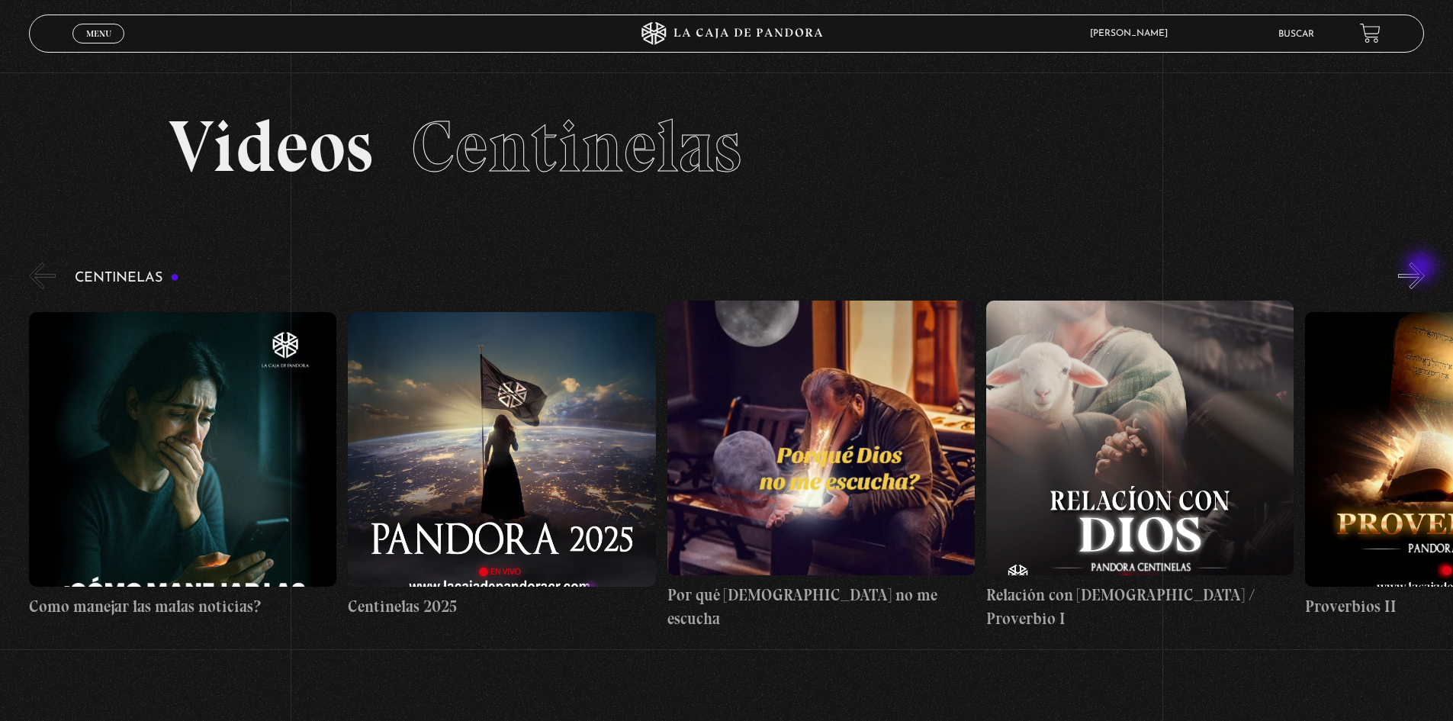
click at [1422, 268] on button "»" at bounding box center [1411, 275] width 27 height 27
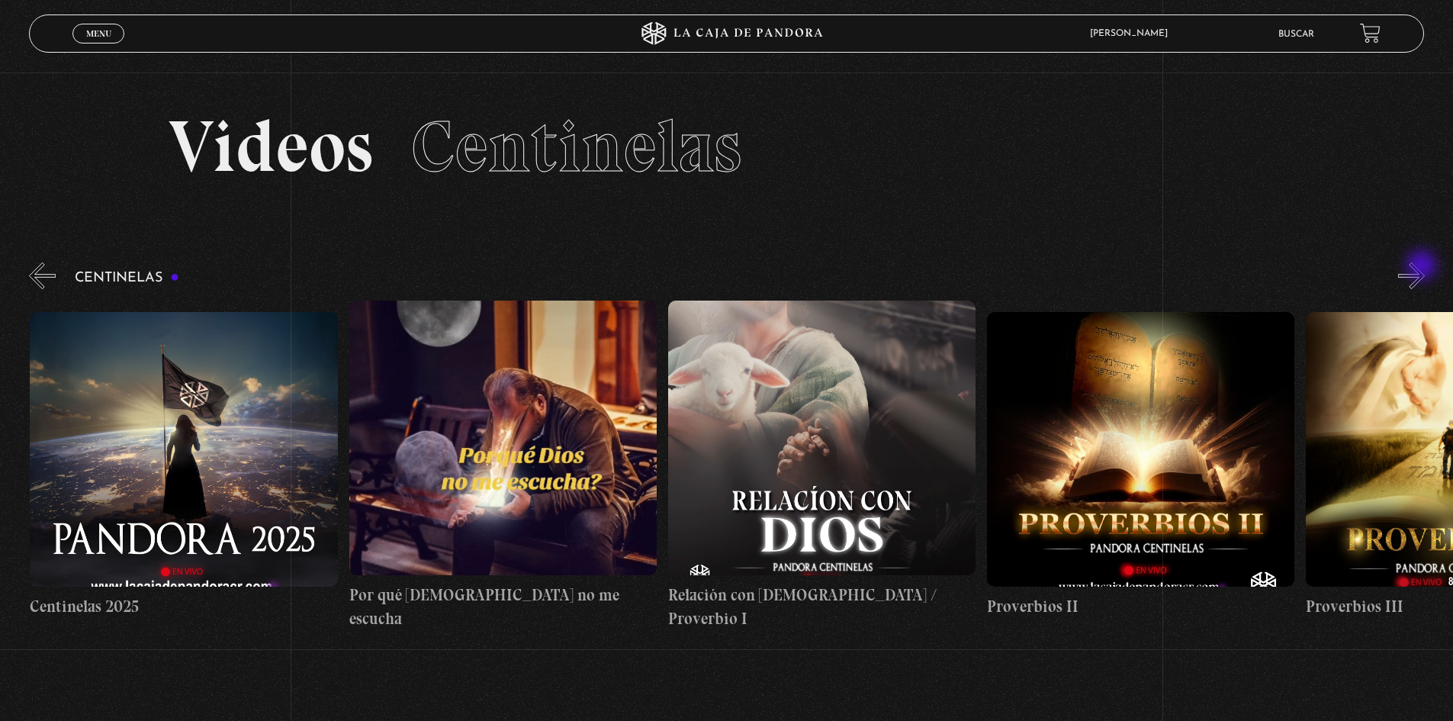
click at [1423, 267] on button "»" at bounding box center [1411, 275] width 27 height 27
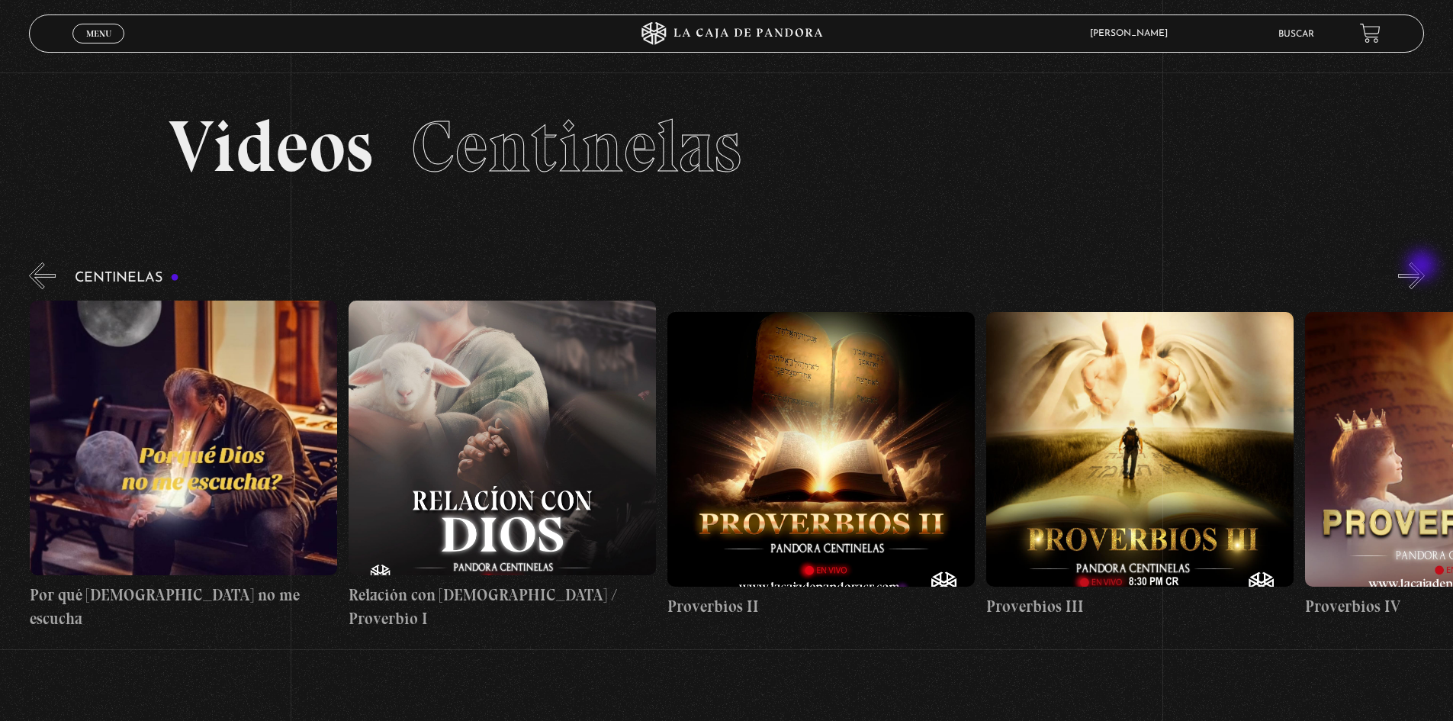
click at [1423, 267] on button "»" at bounding box center [1411, 275] width 27 height 27
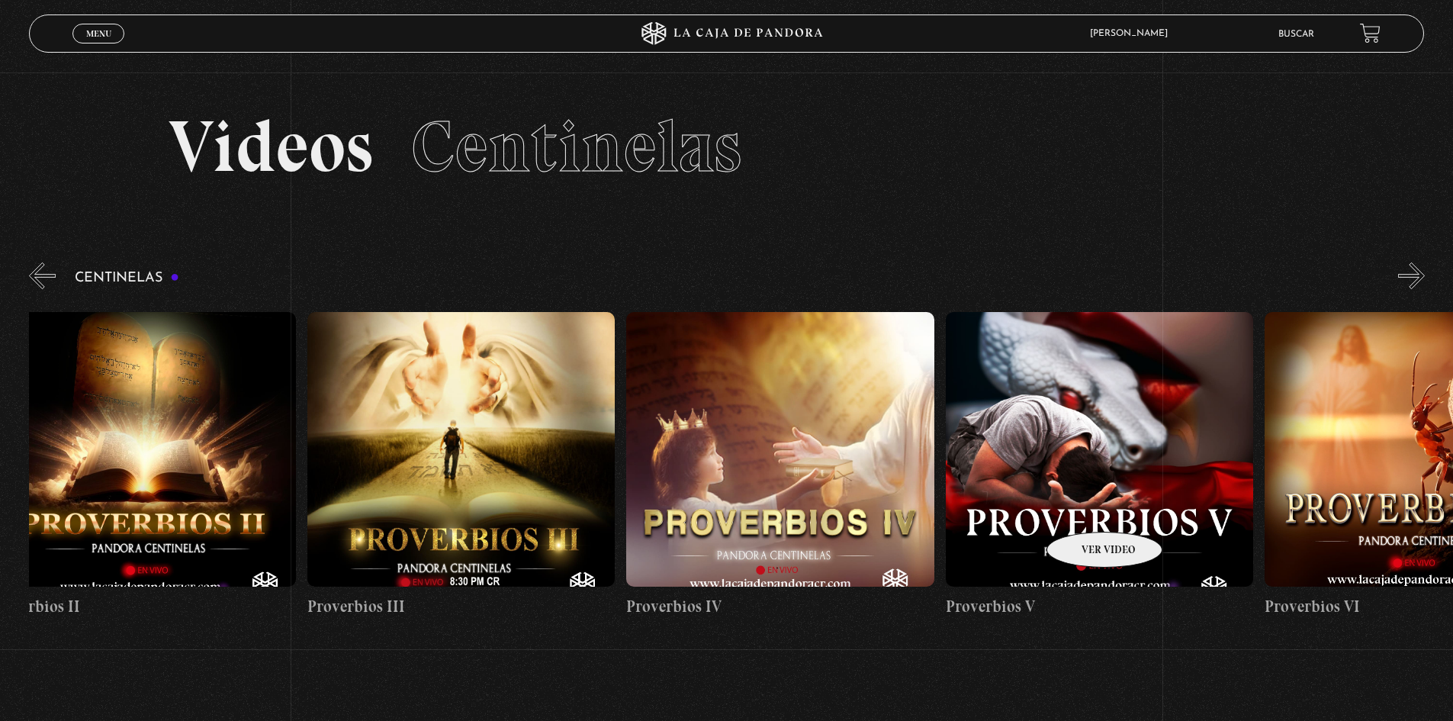
drag, startPoint x: 1034, startPoint y: 521, endPoint x: 467, endPoint y: 559, distance: 567.9
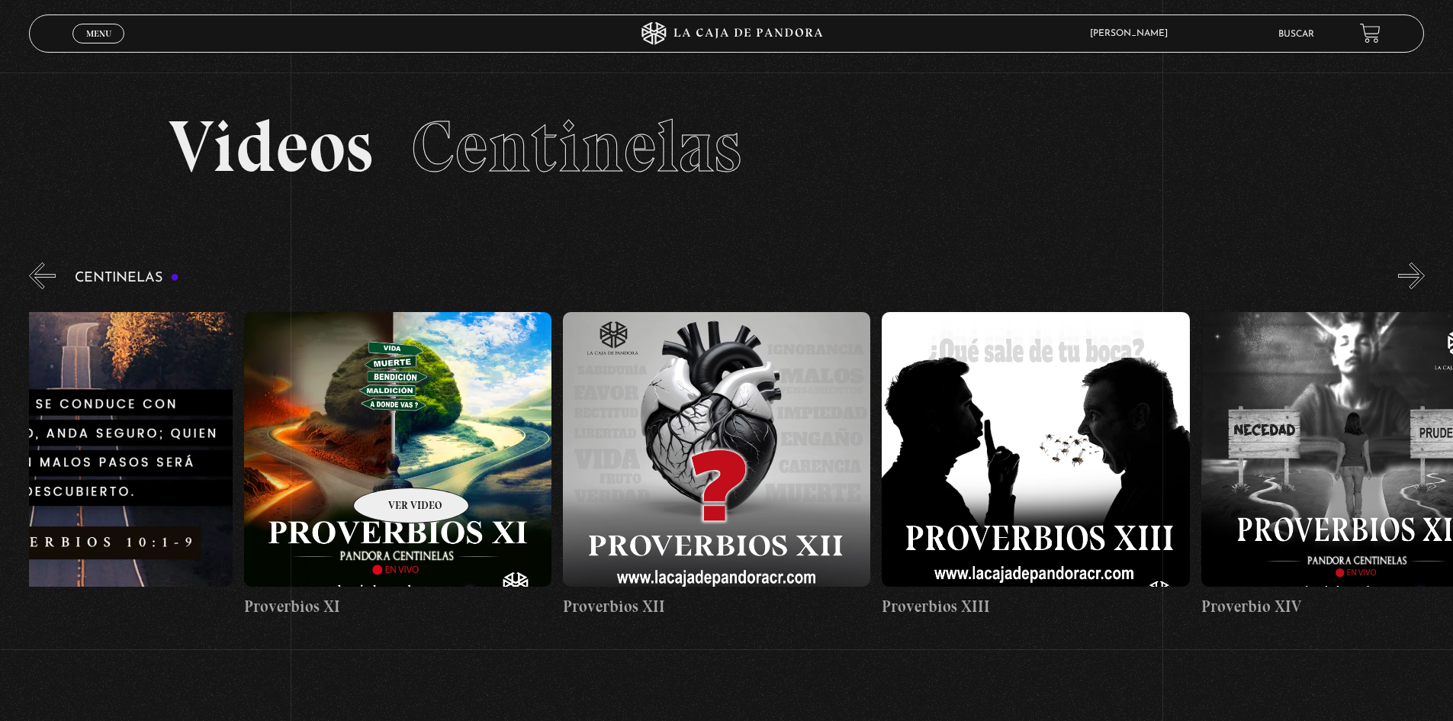
drag, startPoint x: 911, startPoint y: 506, endPoint x: 388, endPoint y: 464, distance: 524.1
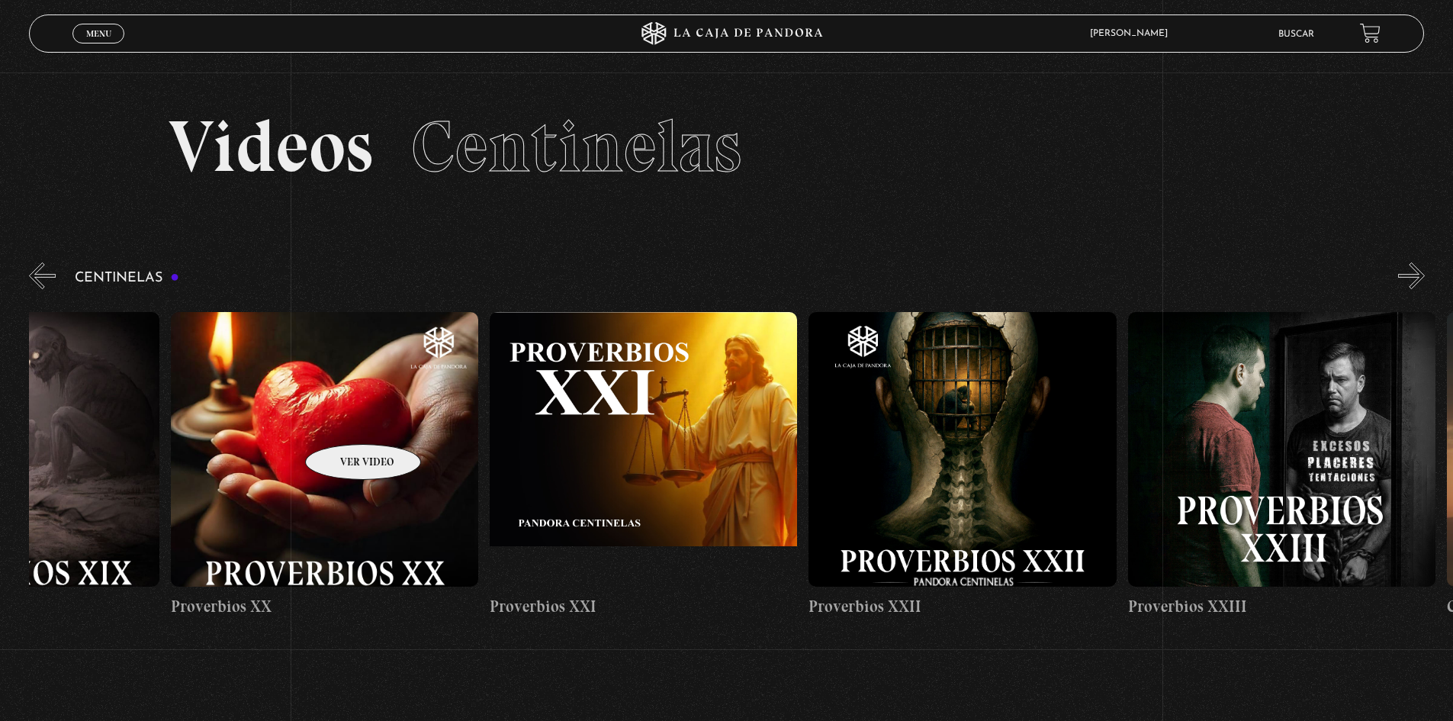
scroll to position [0, 7016]
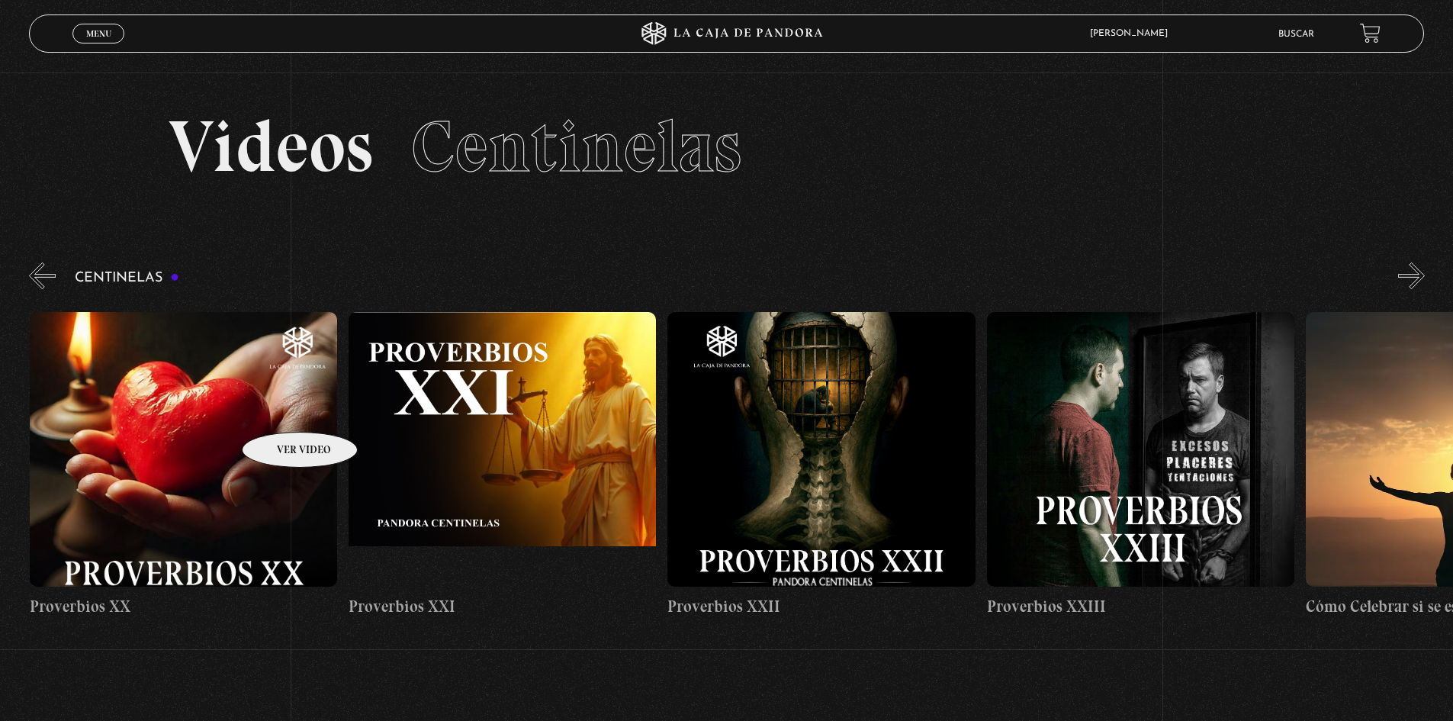
drag, startPoint x: 897, startPoint y: 472, endPoint x: 280, endPoint y: 409, distance: 620.2
click at [533, 389] on figure at bounding box center [502, 449] width 307 height 275
